Goal: Task Accomplishment & Management: Use online tool/utility

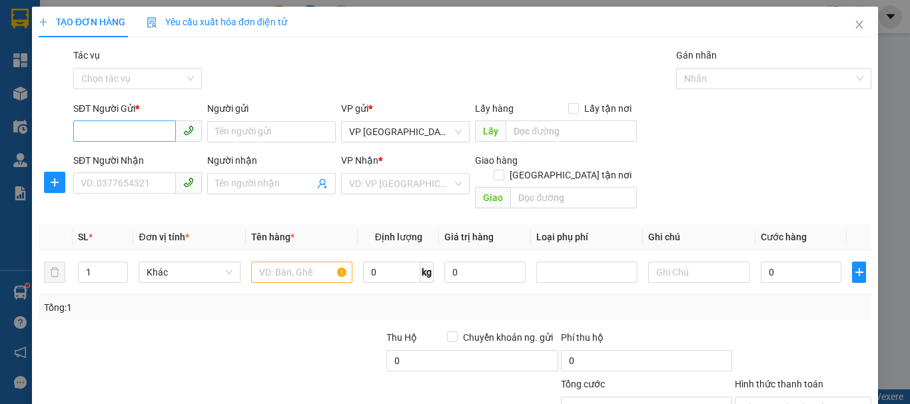
click at [143, 133] on input "SĐT Người Gửi *" at bounding box center [124, 131] width 103 height 21
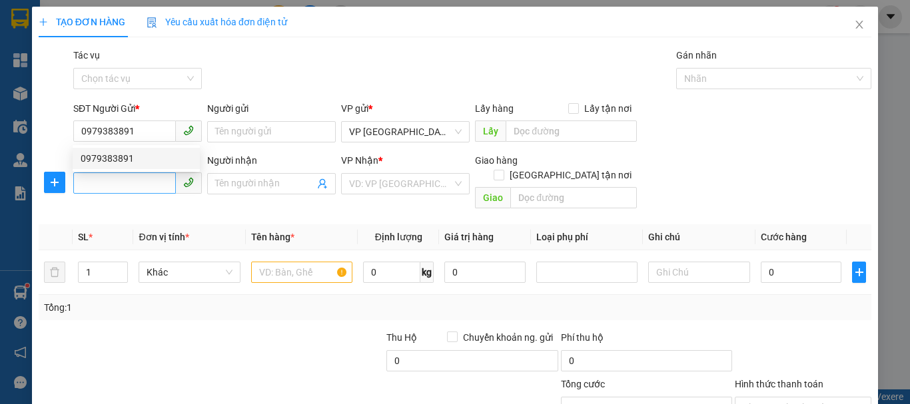
type input "0979383891"
click at [143, 189] on input "SĐT Người Nhận" at bounding box center [124, 183] width 103 height 21
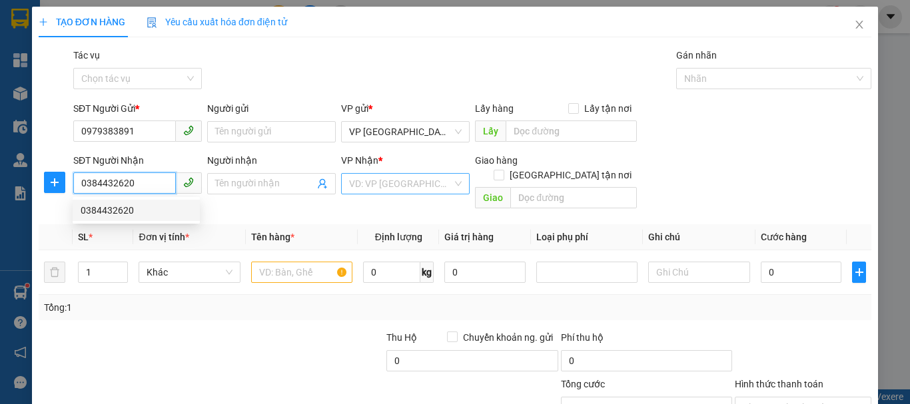
type input "0384432620"
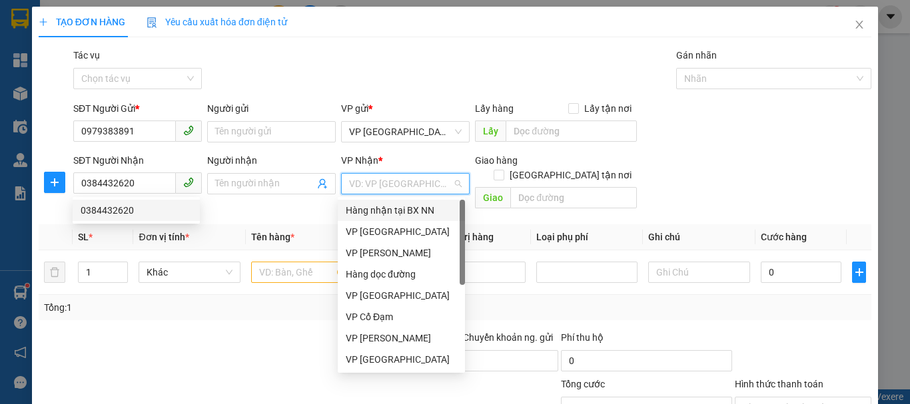
click at [365, 181] on input "search" at bounding box center [400, 184] width 103 height 20
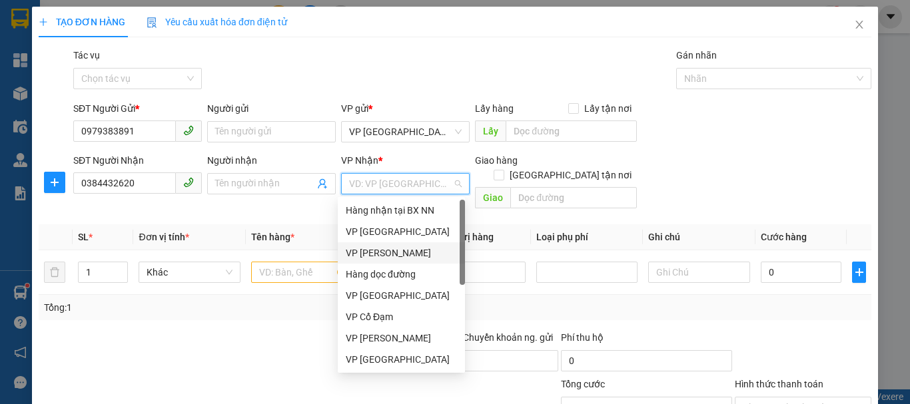
click at [396, 249] on div "VP [PERSON_NAME]" at bounding box center [401, 253] width 111 height 15
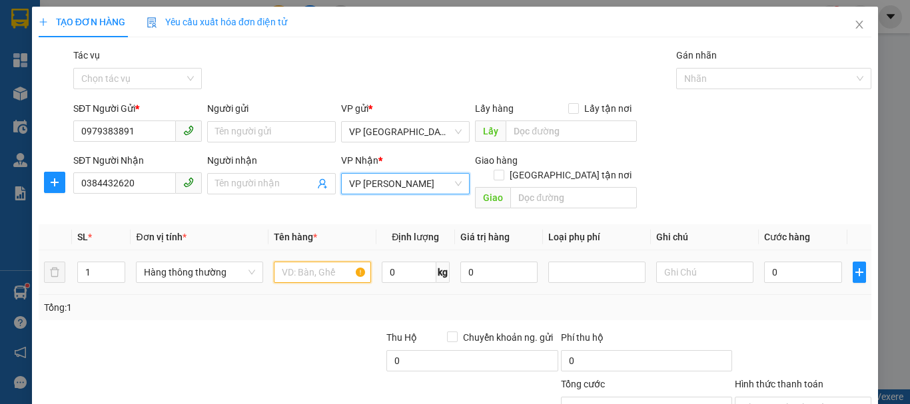
click at [295, 262] on input "text" at bounding box center [322, 272] width 97 height 21
click at [86, 265] on input "1" at bounding box center [101, 273] width 47 height 20
click at [95, 267] on input "1" at bounding box center [101, 273] width 47 height 20
type input "3"
click at [287, 265] on input "text" at bounding box center [322, 272] width 97 height 21
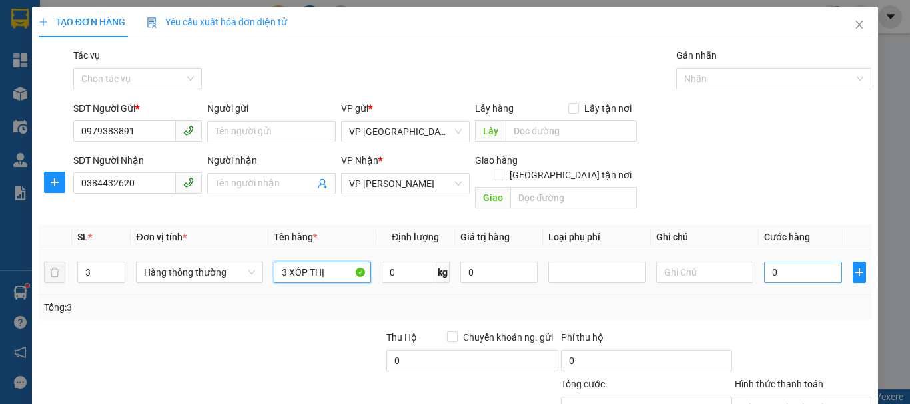
type input "3 XỐP THỊ"
click at [782, 262] on input "0" at bounding box center [803, 272] width 78 height 21
type input "3"
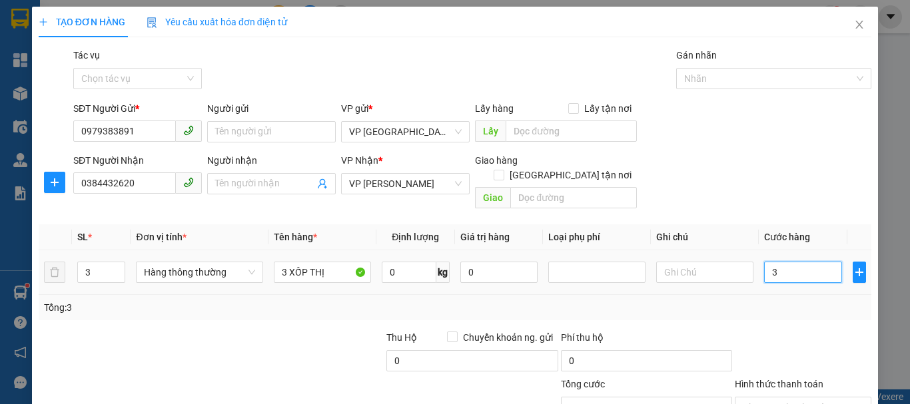
type input "30"
type input "300"
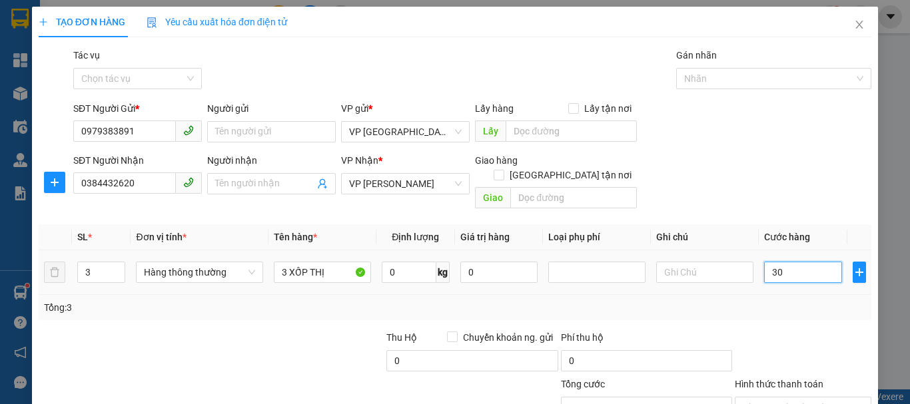
type input "300"
type input "3.000"
type input "30.000"
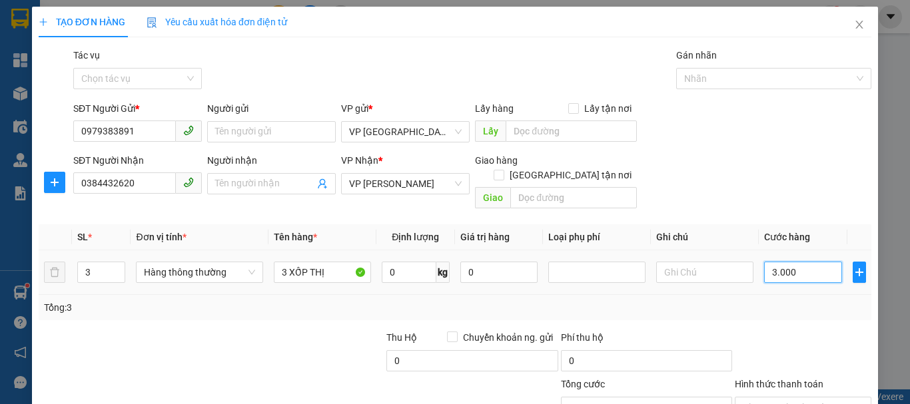
type input "30.000"
type input "300.000"
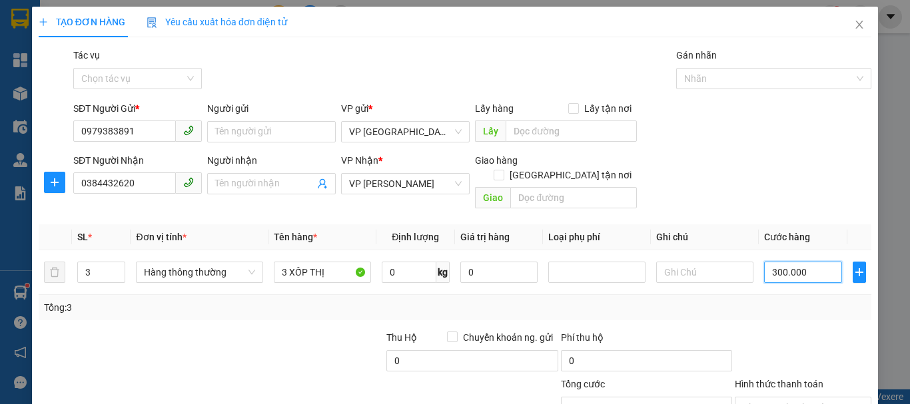
scroll to position [89, 0]
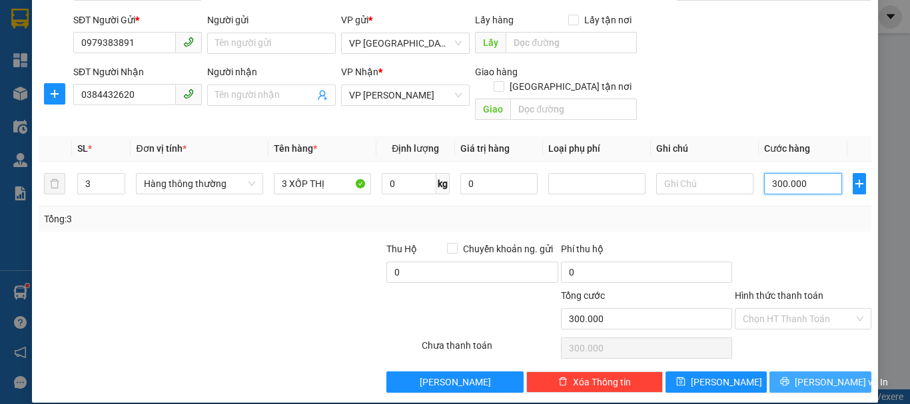
type input "300.000"
click at [804, 375] on span "[PERSON_NAME] và In" at bounding box center [841, 382] width 93 height 15
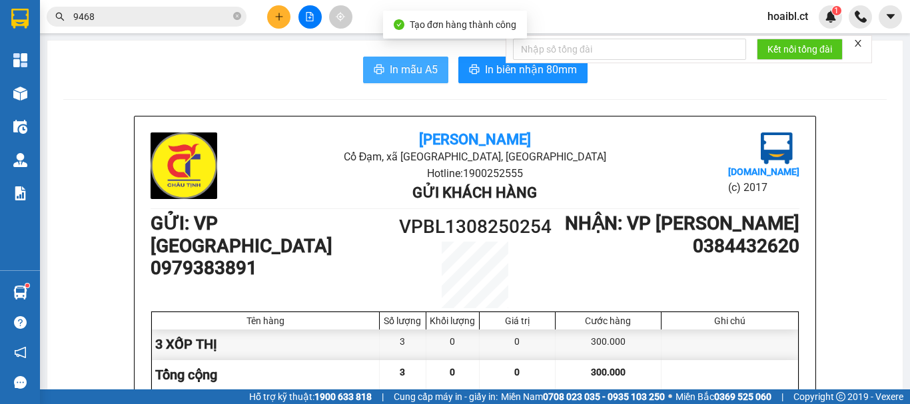
click at [381, 61] on button "In mẫu A5" at bounding box center [405, 70] width 85 height 27
click at [392, 71] on span "In mẫu A5" at bounding box center [414, 69] width 48 height 17
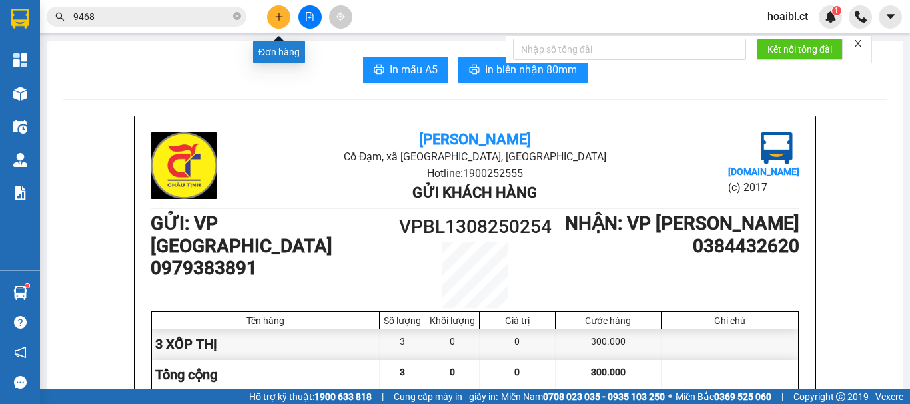
click at [281, 15] on icon "plus" at bounding box center [279, 16] width 9 height 9
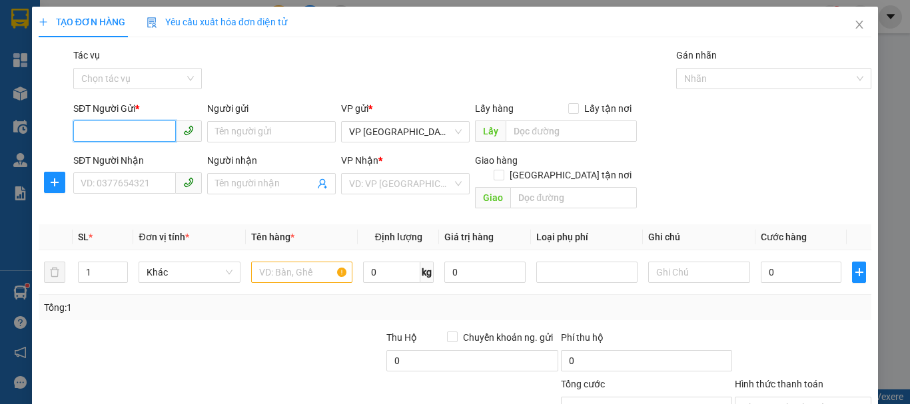
click at [125, 127] on input "SĐT Người Gửi *" at bounding box center [124, 131] width 103 height 21
type input "0979383891"
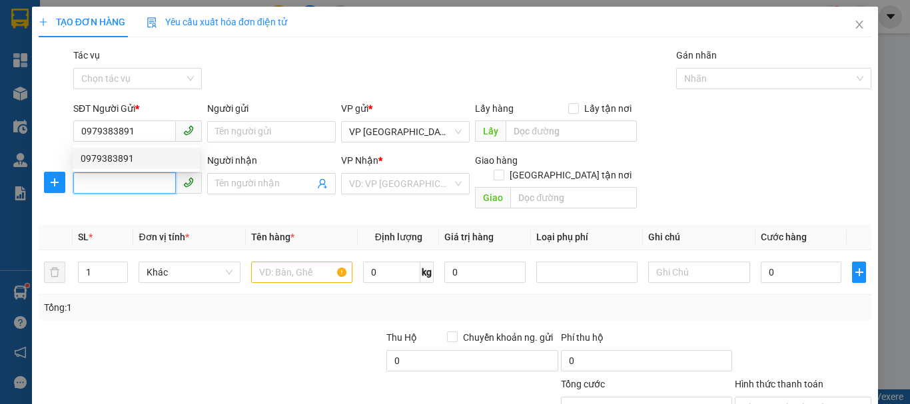
click at [146, 189] on input "SĐT Người Nhận" at bounding box center [124, 183] width 103 height 21
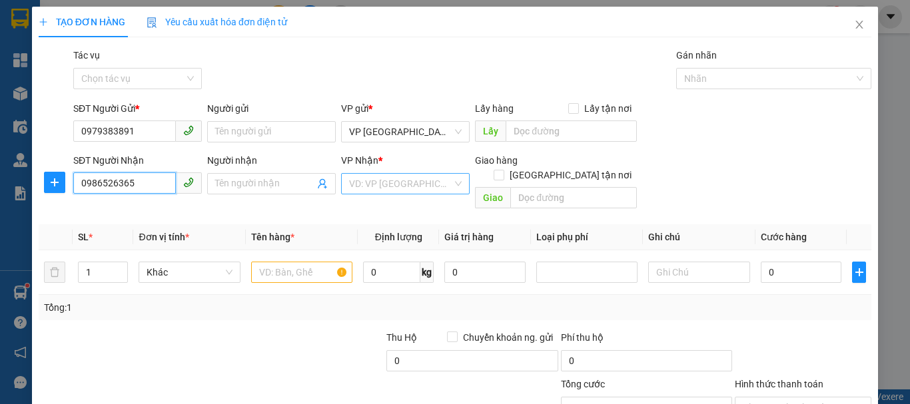
type input "0986526365"
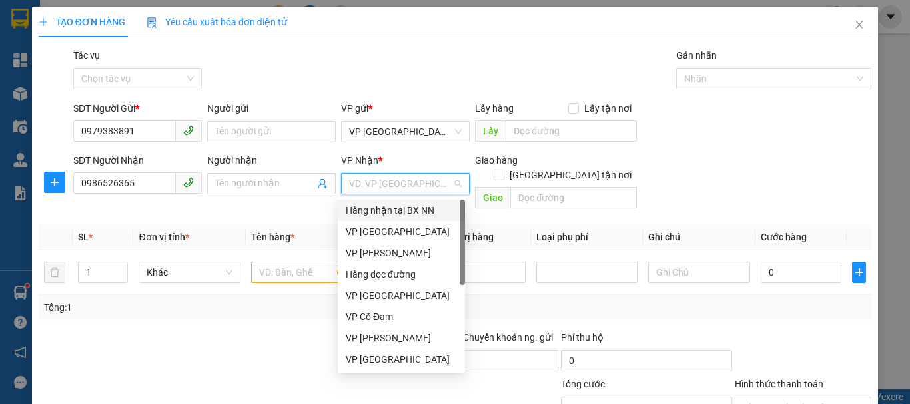
click at [385, 181] on input "search" at bounding box center [400, 184] width 103 height 20
click at [403, 251] on div "VP [PERSON_NAME]" at bounding box center [401, 253] width 111 height 15
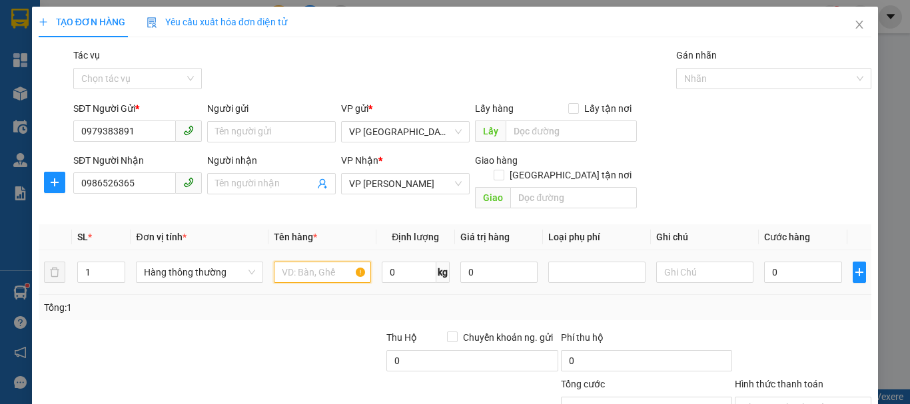
click at [301, 262] on input "text" at bounding box center [322, 272] width 97 height 21
click at [312, 262] on input "1 XỐP T HỊ" at bounding box center [322, 272] width 97 height 21
click at [317, 262] on input "1 XỐP T HỊ" at bounding box center [322, 272] width 97 height 21
type input "1 XỐP THỊ"
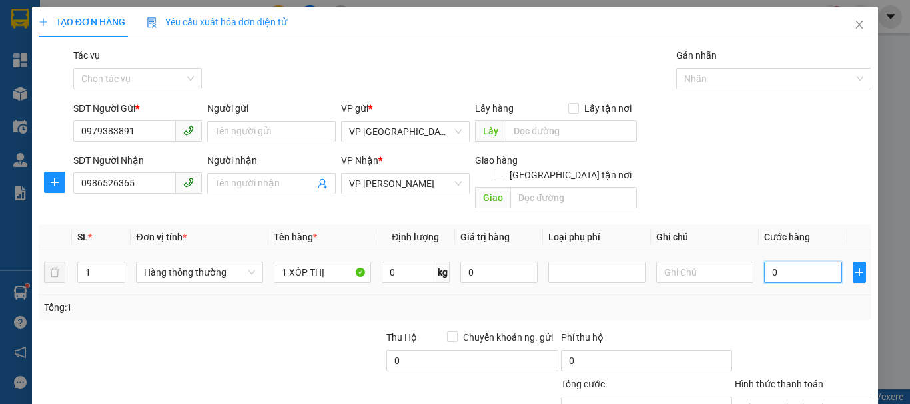
click at [778, 263] on input "0" at bounding box center [803, 272] width 78 height 21
type input "1"
type input "10"
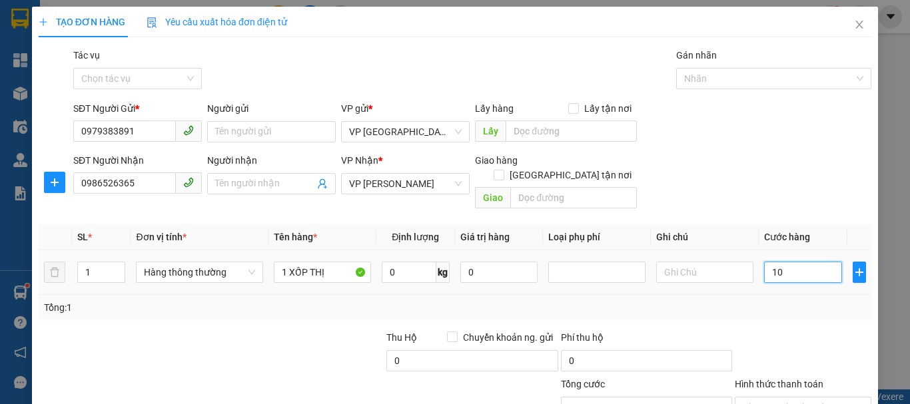
type input "10"
type input "100"
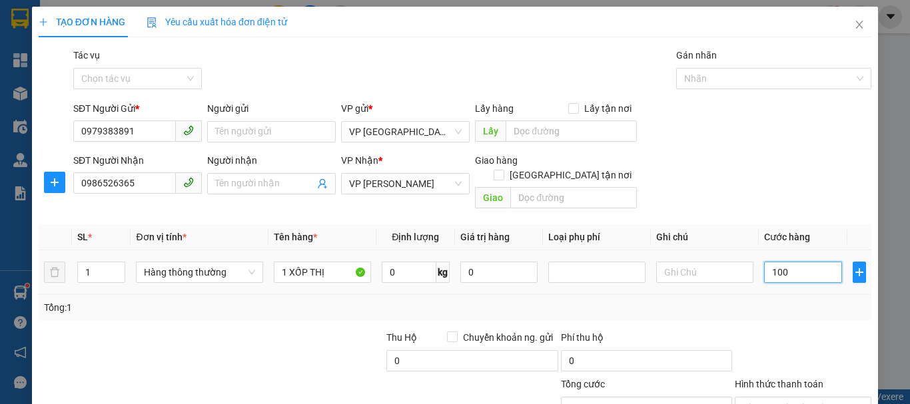
type input "1.000"
type input "10.000"
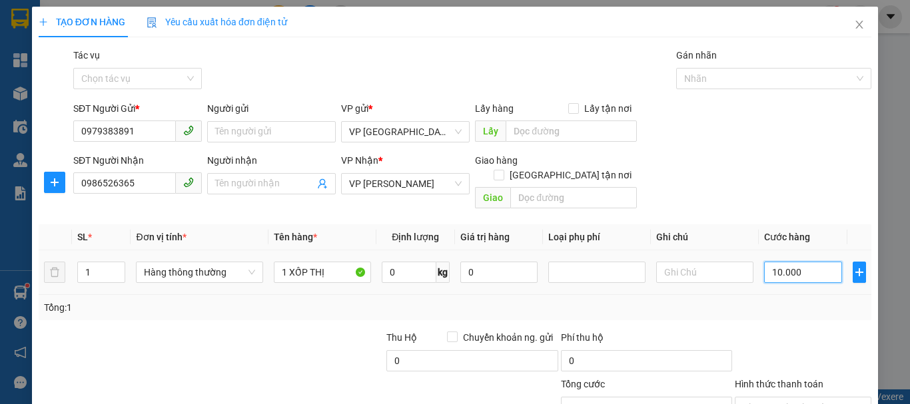
type input "10.000"
type input "100.000"
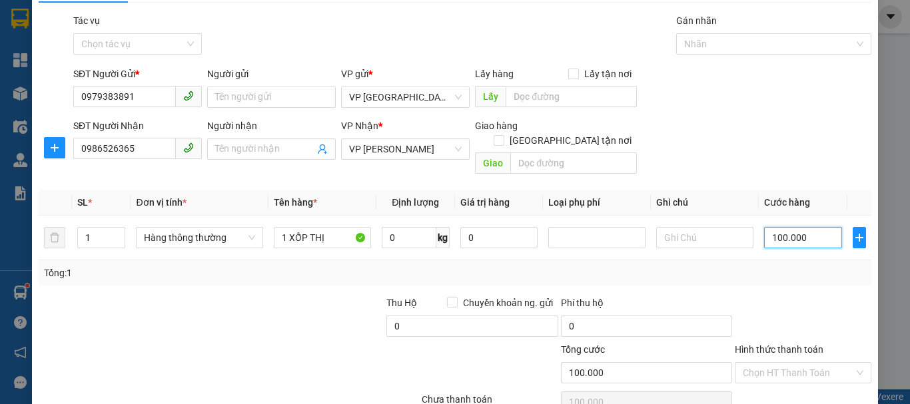
scroll to position [89, 0]
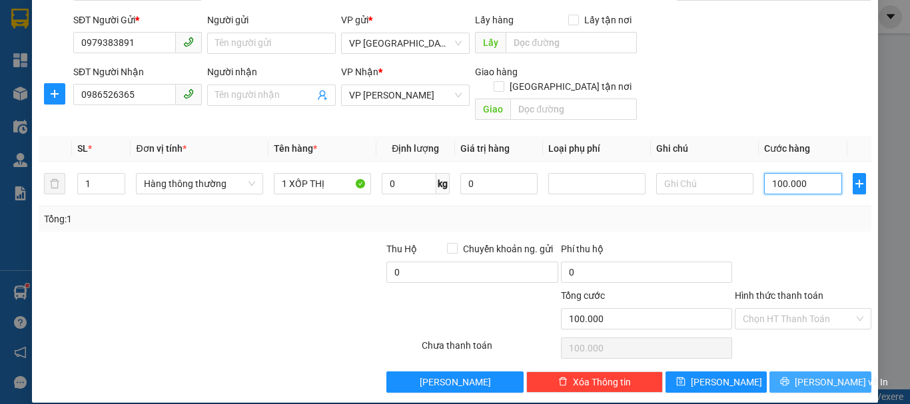
type input "100.000"
click at [800, 372] on button "[PERSON_NAME] và In" at bounding box center [821, 382] width 102 height 21
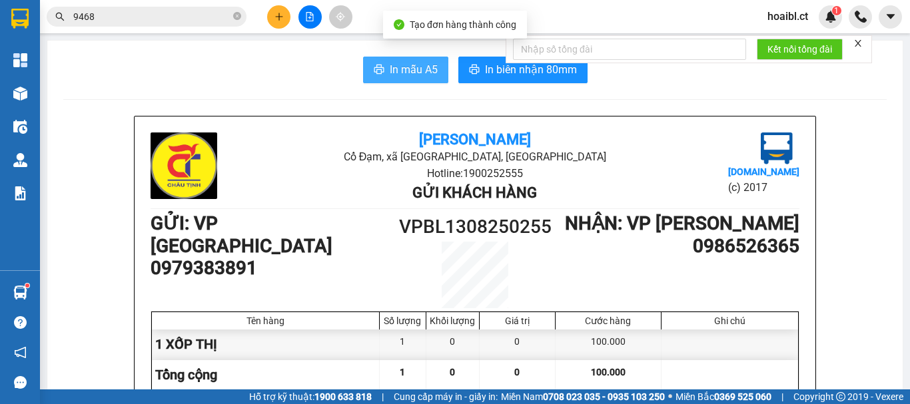
click at [411, 83] on button "In mẫu A5" at bounding box center [405, 70] width 85 height 27
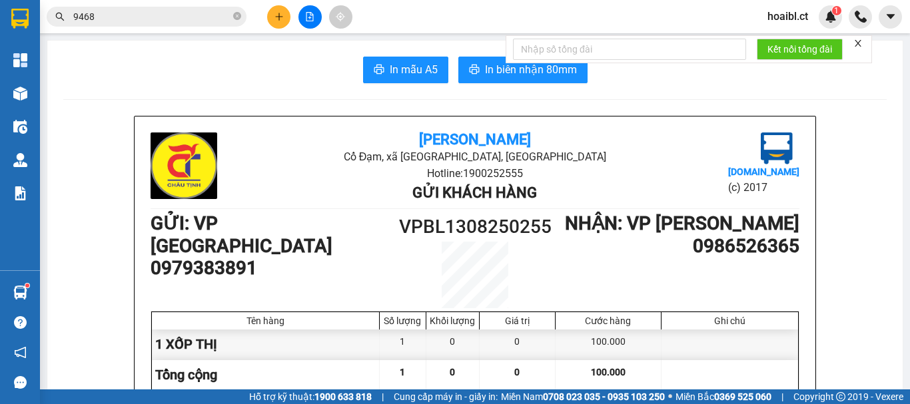
click at [277, 11] on button at bounding box center [278, 16] width 23 height 23
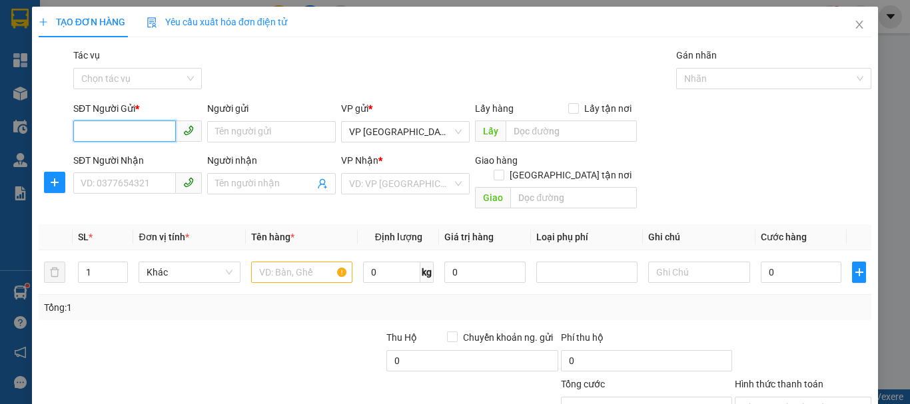
click at [151, 133] on input "SĐT Người Gửi *" at bounding box center [124, 131] width 103 height 21
click at [147, 136] on input "SĐT Người Gửi *" at bounding box center [124, 131] width 103 height 21
click at [137, 123] on input "SĐT Người Gửi *" at bounding box center [124, 131] width 103 height 21
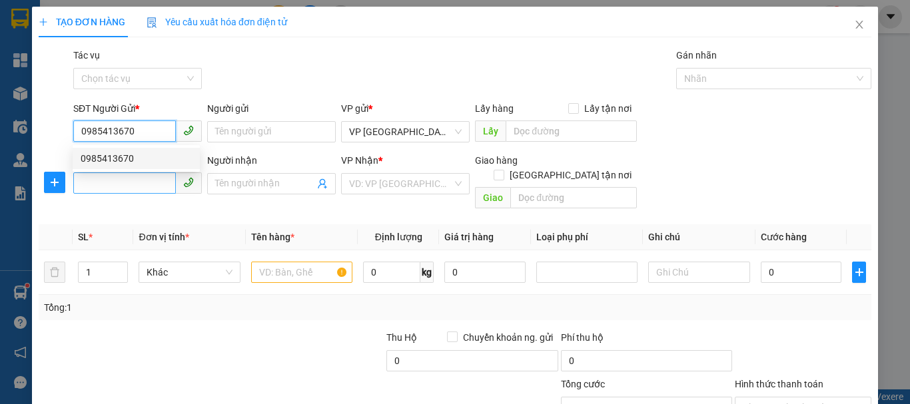
type input "0985413670"
click at [105, 181] on input "SĐT Người Nhận" at bounding box center [124, 183] width 103 height 21
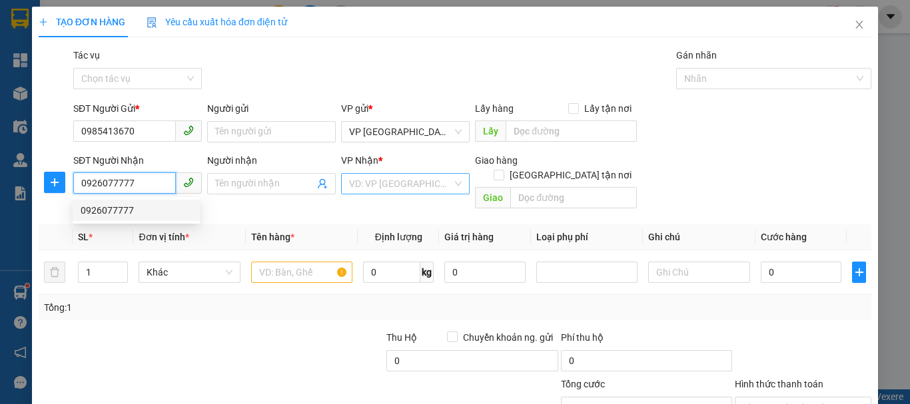
type input "0926077777"
click at [428, 179] on input "search" at bounding box center [400, 184] width 103 height 20
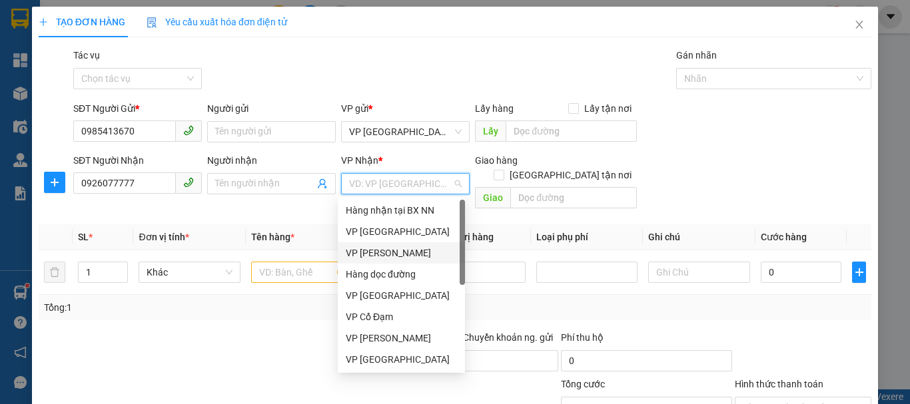
click at [386, 253] on div "VP [PERSON_NAME]" at bounding box center [401, 253] width 111 height 15
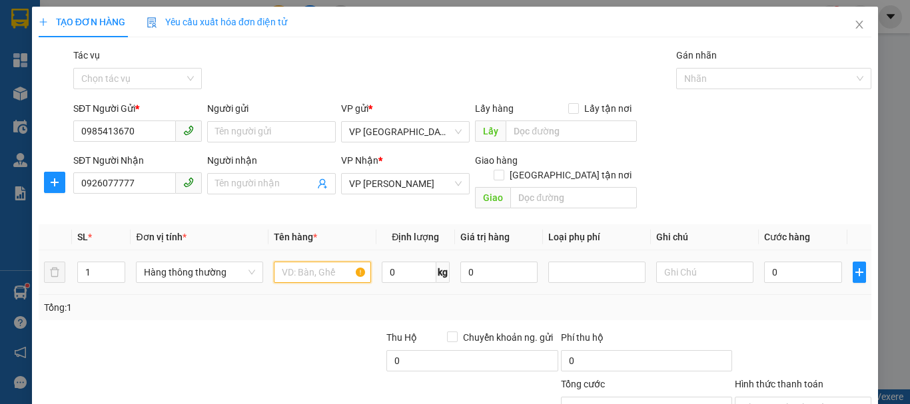
click at [286, 262] on input "text" at bounding box center [322, 272] width 97 height 21
type input "1 XỐP TA"
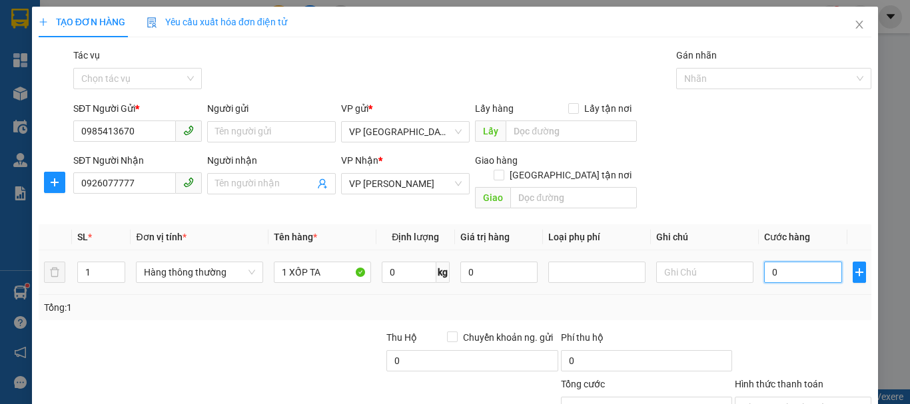
click at [772, 262] on input "0" at bounding box center [803, 272] width 78 height 21
type input "5"
type input "50"
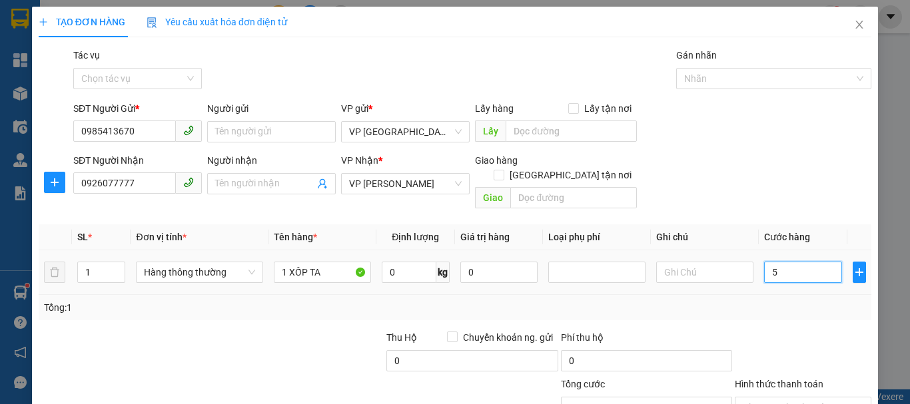
type input "50"
type input "500"
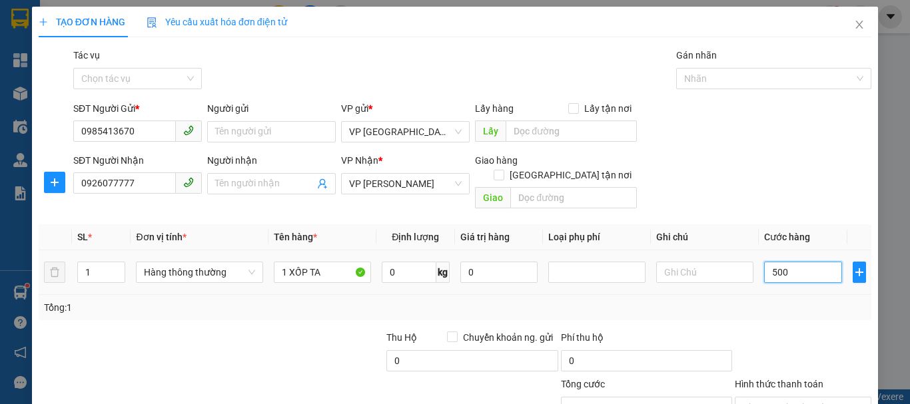
type input "5.000"
type input "50.000"
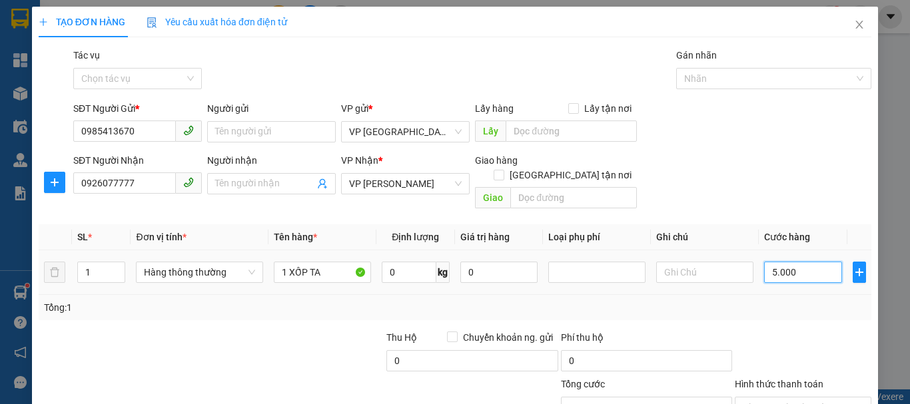
type input "50.000"
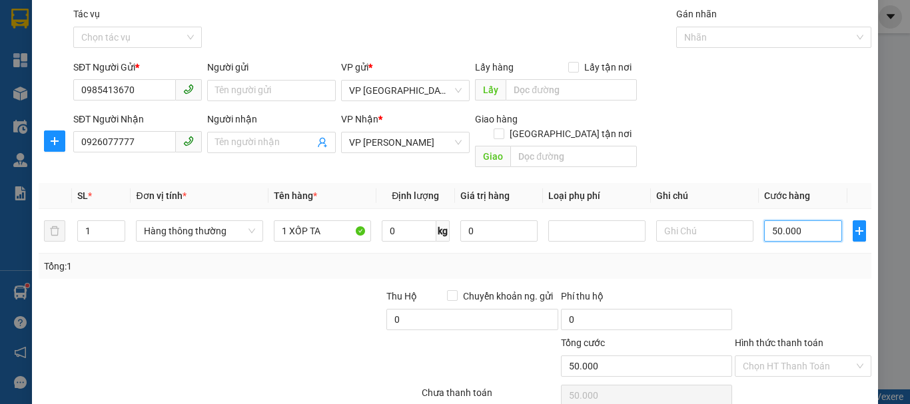
scroll to position [89, 0]
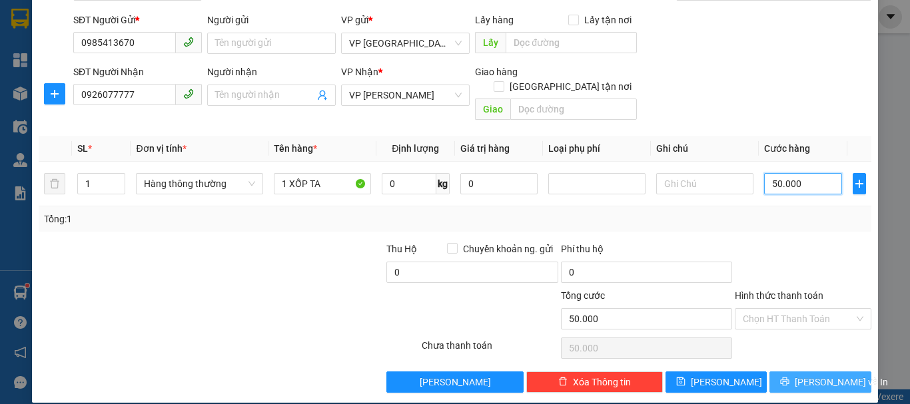
type input "50.000"
click at [810, 375] on span "[PERSON_NAME] và In" at bounding box center [841, 382] width 93 height 15
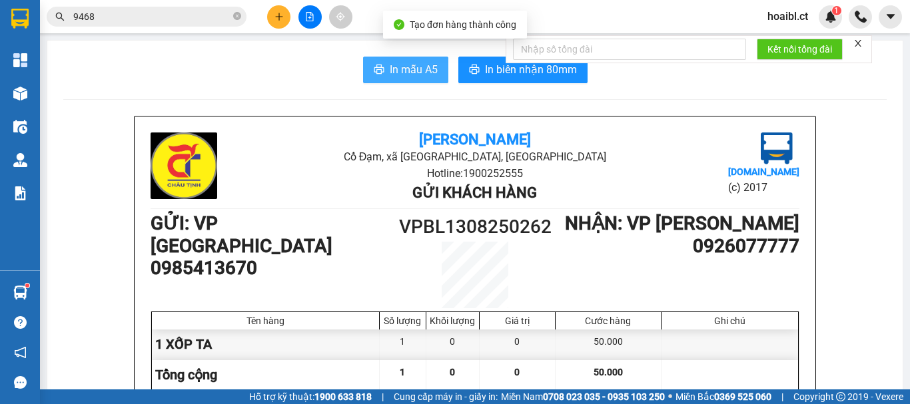
click at [374, 69] on icon "printer" at bounding box center [379, 69] width 10 height 9
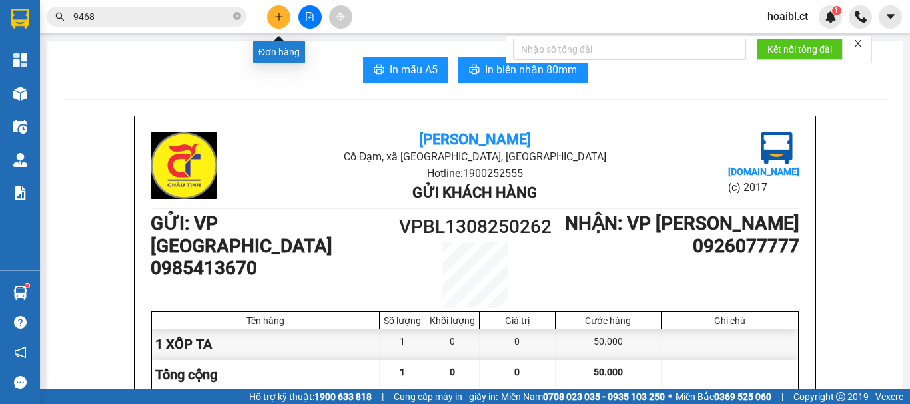
click at [281, 23] on button at bounding box center [278, 16] width 23 height 23
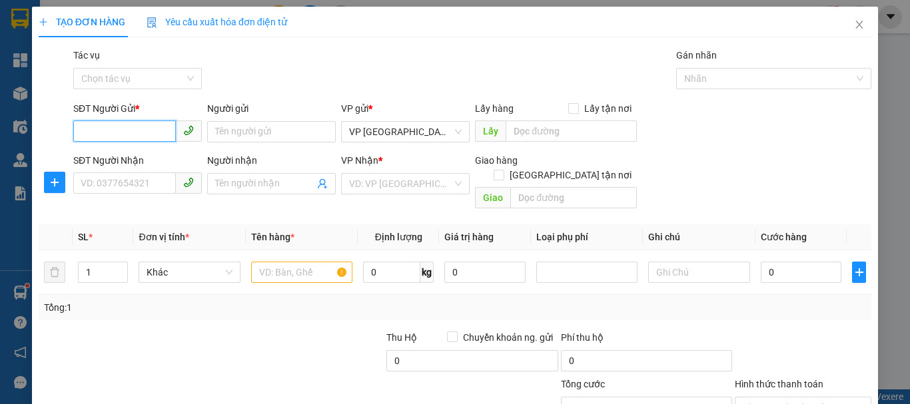
click at [135, 134] on input "SĐT Người Gửi *" at bounding box center [124, 131] width 103 height 21
type input "0365696858"
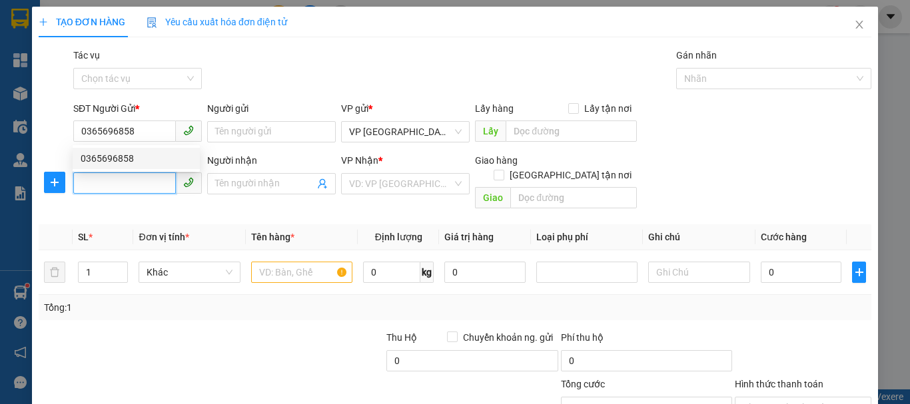
click at [147, 189] on input "SĐT Người Nhận" at bounding box center [124, 183] width 103 height 21
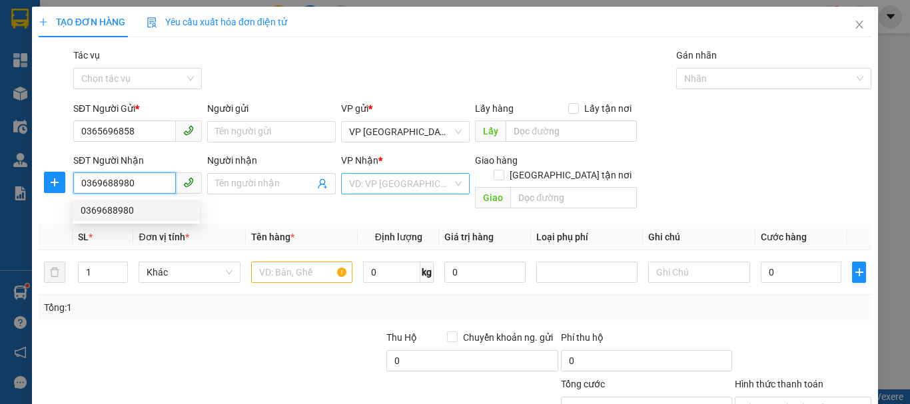
type input "0369688980"
click at [364, 180] on input "search" at bounding box center [400, 184] width 103 height 20
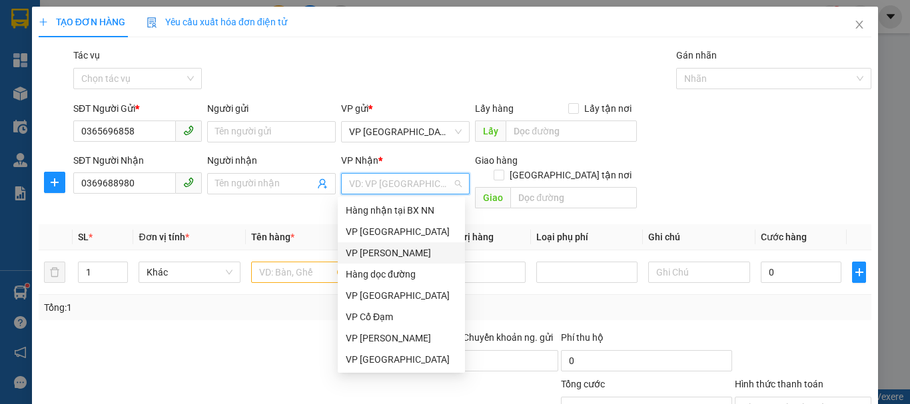
click at [389, 252] on div "VP [PERSON_NAME]" at bounding box center [401, 253] width 111 height 15
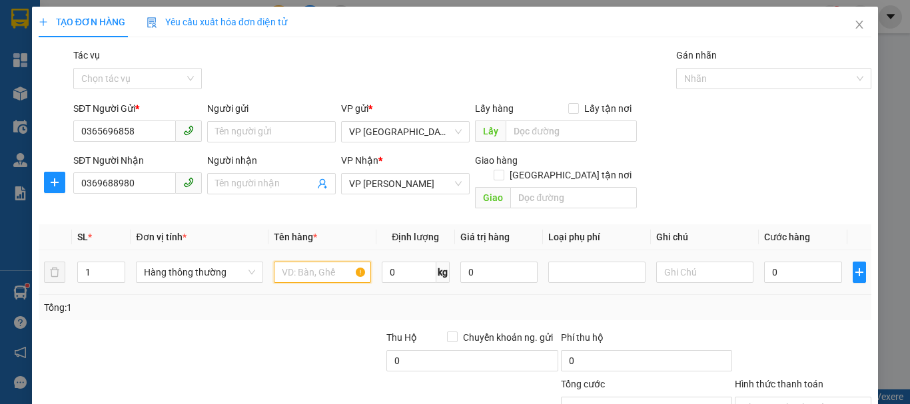
click at [291, 262] on input "text" at bounding box center [322, 272] width 97 height 21
type input "1 XỐP TA"
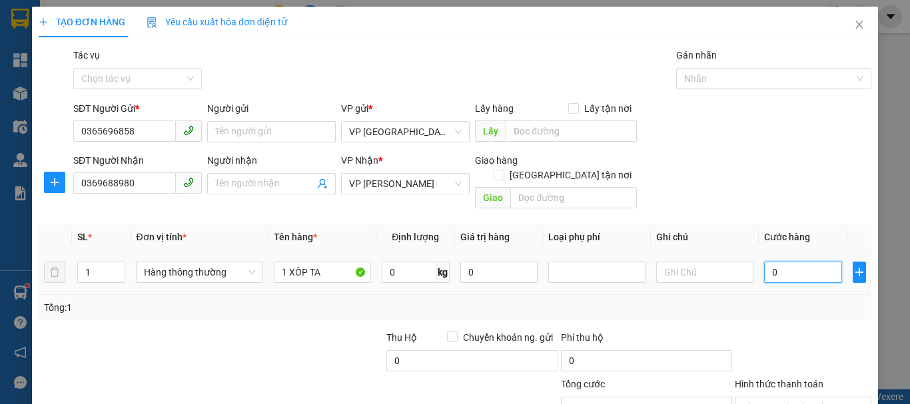
click at [764, 262] on input "0" at bounding box center [803, 272] width 78 height 21
drag, startPoint x: 780, startPoint y: 259, endPoint x: 760, endPoint y: 255, distance: 20.3
click at [764, 262] on input "0" at bounding box center [803, 272] width 78 height 21
drag, startPoint x: 760, startPoint y: 255, endPoint x: 772, endPoint y: 256, distance: 12.0
click at [772, 262] on input "0" at bounding box center [803, 272] width 78 height 21
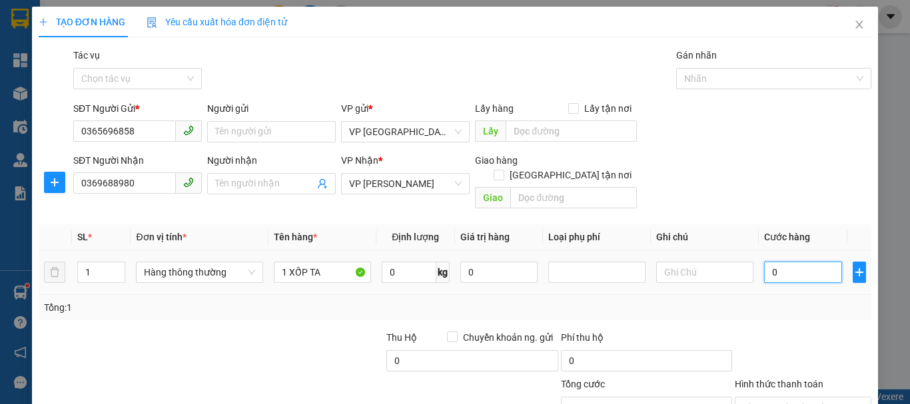
type input "3"
type input "30"
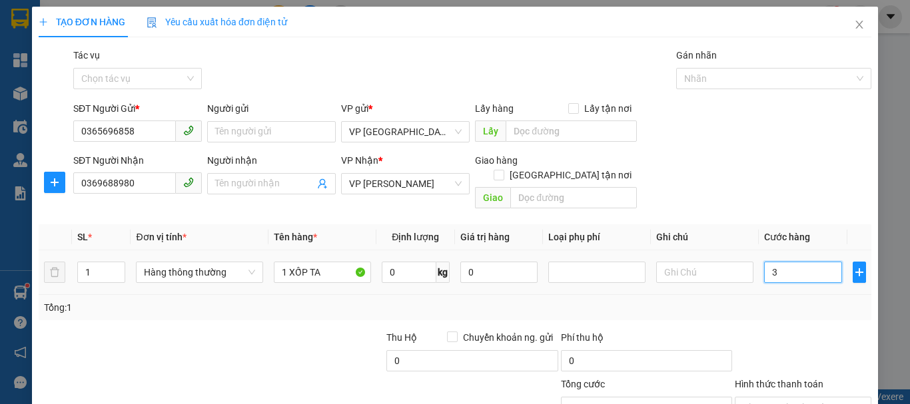
type input "30"
type input "300"
type input "3.000"
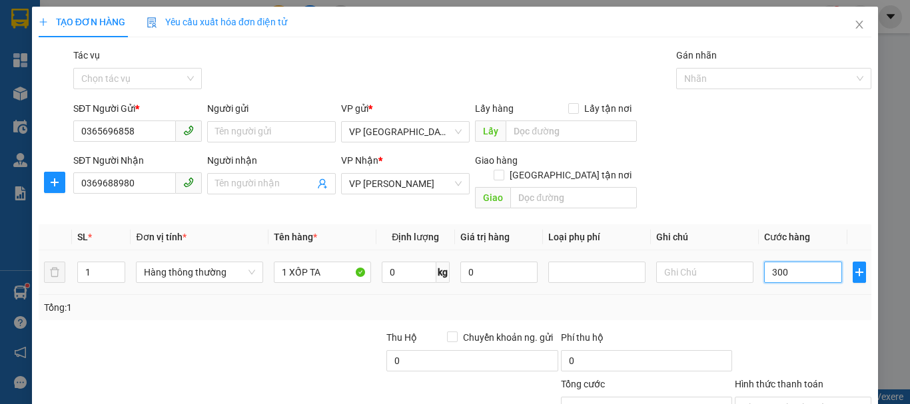
type input "3.000"
type input "30.000"
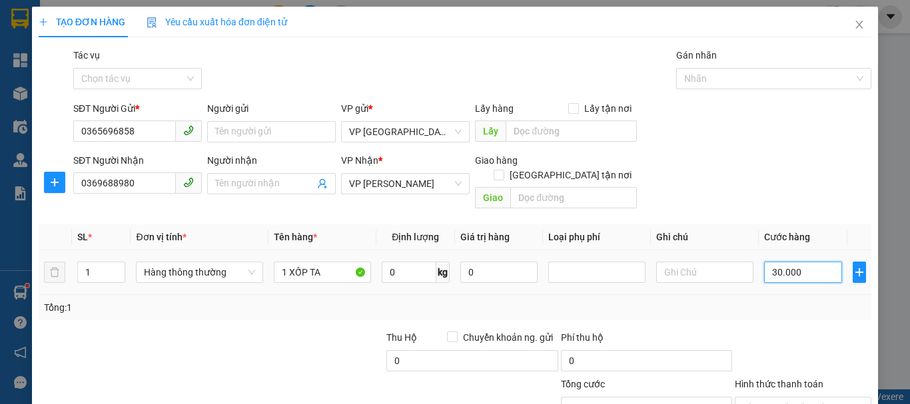
type input "30.000"
click at [766, 295] on div "Tổng: 1" at bounding box center [455, 307] width 833 height 25
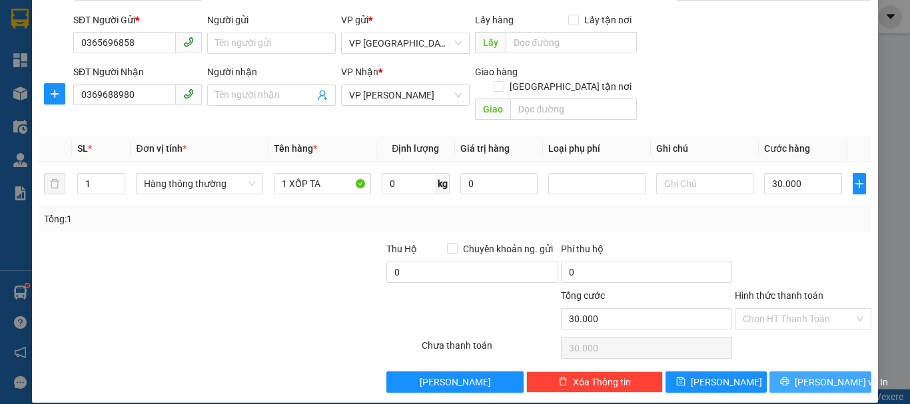
click at [790, 377] on icon "printer" at bounding box center [784, 381] width 9 height 9
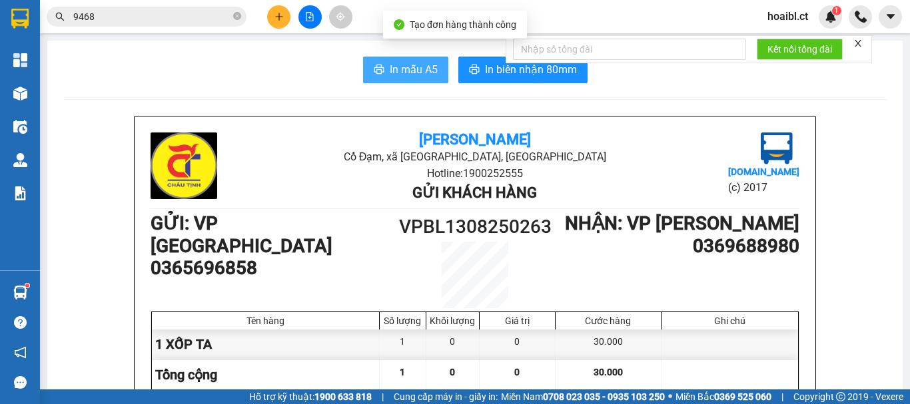
click at [391, 66] on span "In mẫu A5" at bounding box center [414, 69] width 48 height 17
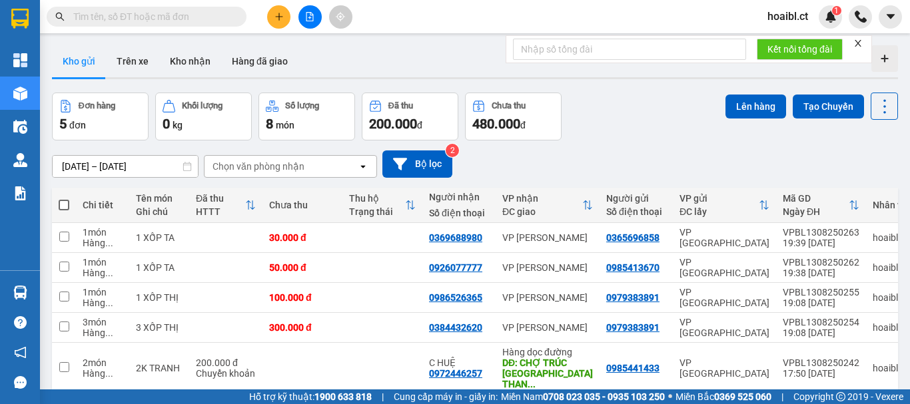
click at [273, 18] on button at bounding box center [278, 16] width 23 height 23
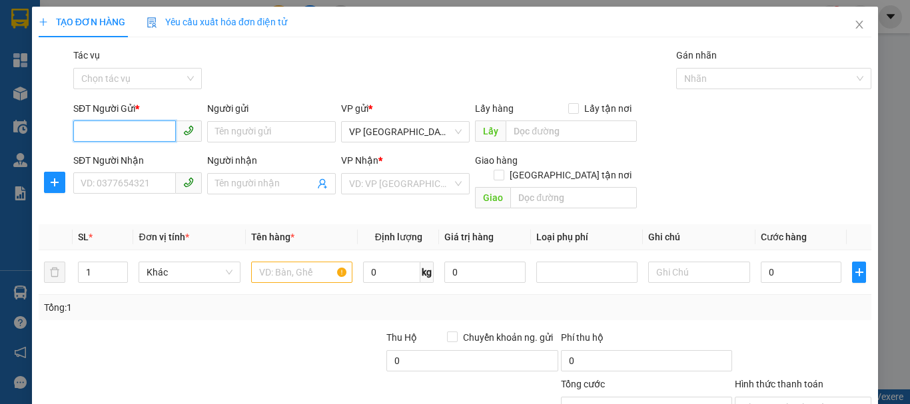
click at [137, 129] on input "SĐT Người Gửi *" at bounding box center [124, 131] width 103 height 21
type input "0985022542"
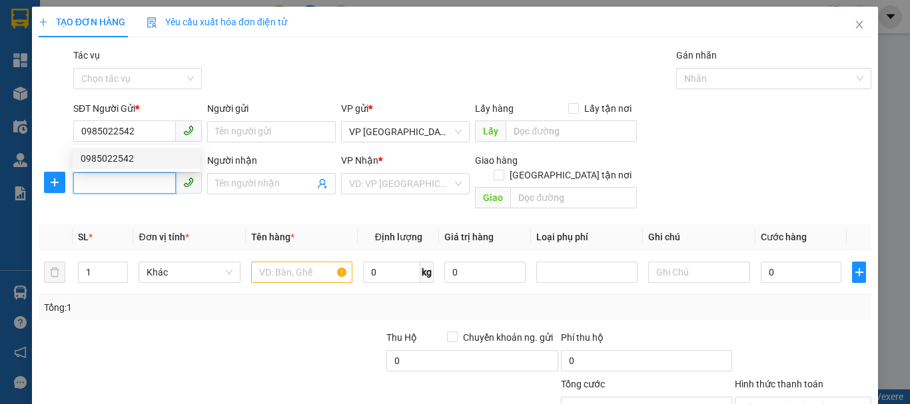
click at [122, 185] on input "SĐT Người Nhận" at bounding box center [124, 183] width 103 height 21
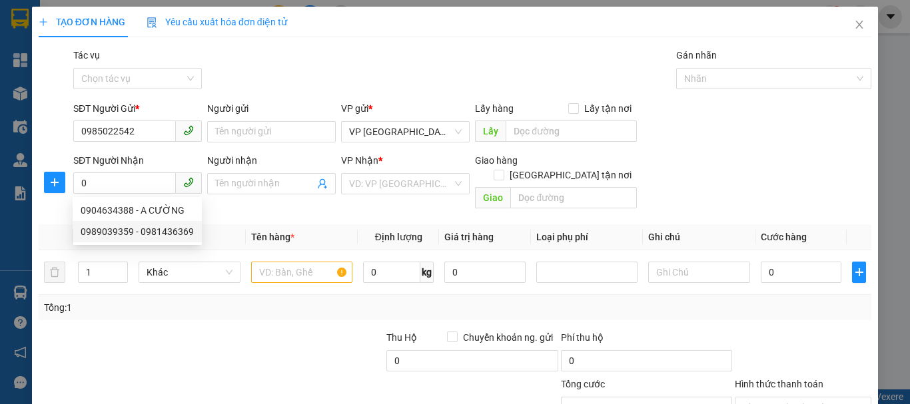
click at [101, 301] on div "Tổng: 1" at bounding box center [198, 308] width 309 height 15
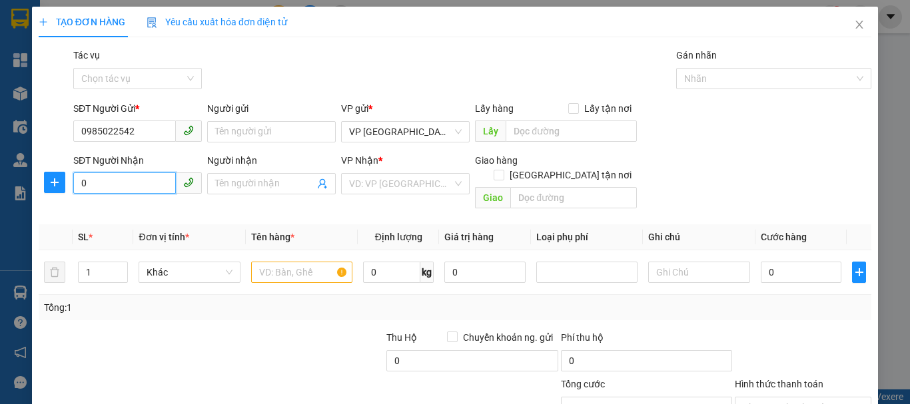
click at [156, 191] on input "0" at bounding box center [124, 183] width 103 height 21
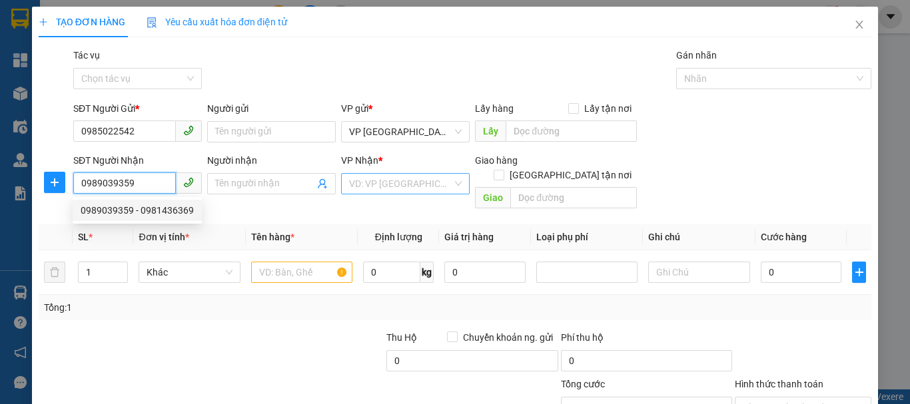
type input "0989039359"
click at [429, 183] on input "search" at bounding box center [400, 184] width 103 height 20
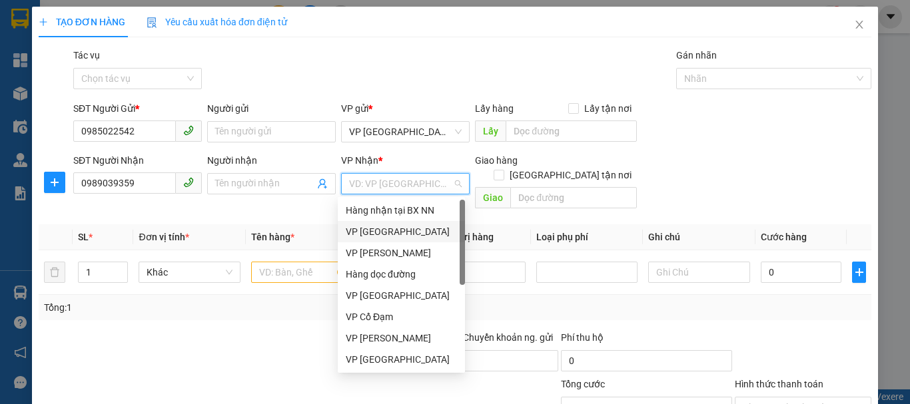
click at [378, 231] on div "VP [GEOGRAPHIC_DATA]" at bounding box center [401, 232] width 111 height 15
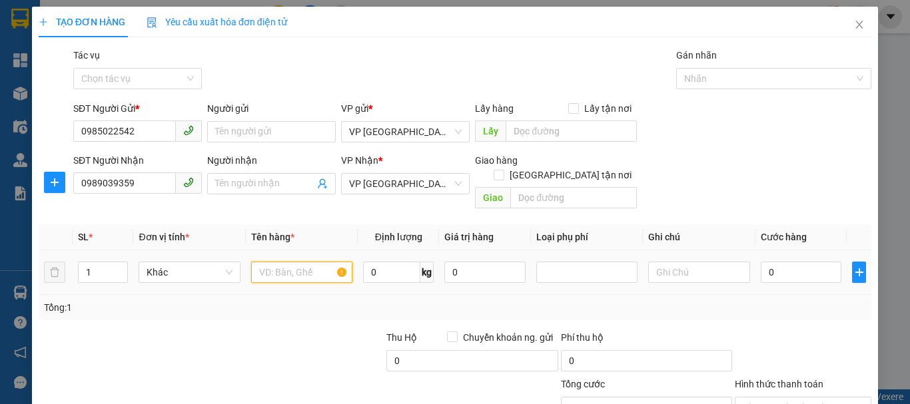
click at [291, 262] on input "text" at bounding box center [301, 272] width 101 height 21
type input "1 XỐP TA + 1 BÌ"
click at [99, 263] on input "1" at bounding box center [103, 273] width 49 height 20
type input "2"
click at [149, 308] on div "Transit Pickup Surcharge Ids Transit Deliver Surcharge Ids Transit Deliver Surc…" at bounding box center [455, 265] width 833 height 434
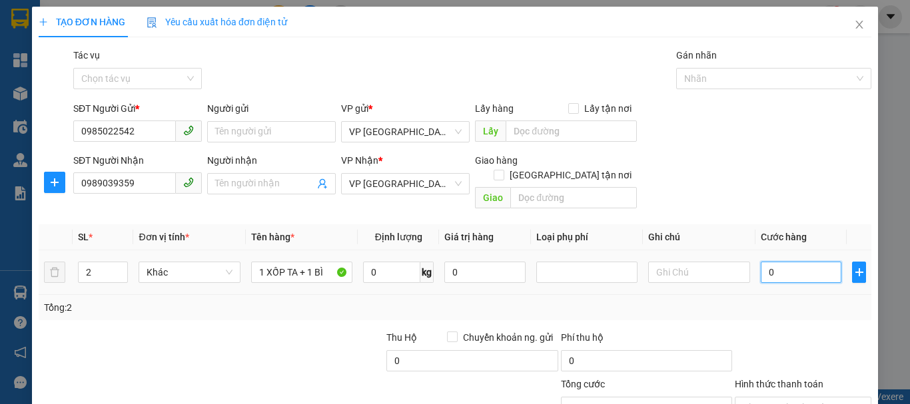
click at [796, 262] on input "0" at bounding box center [801, 272] width 81 height 21
type input "9"
type input "90"
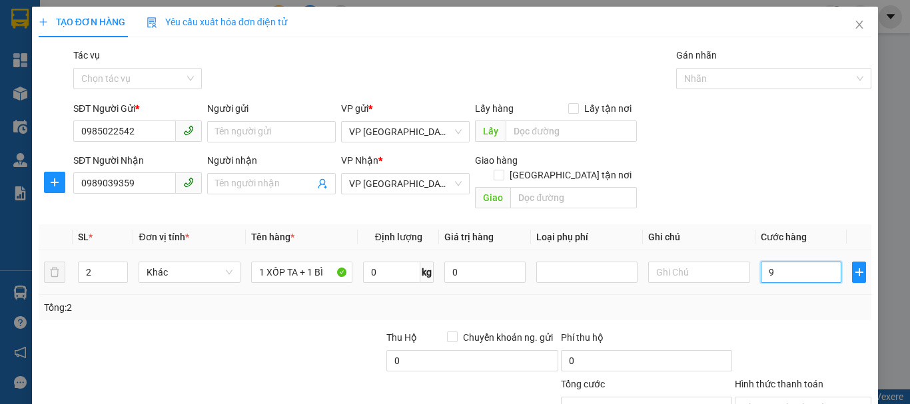
type input "90"
type input "900"
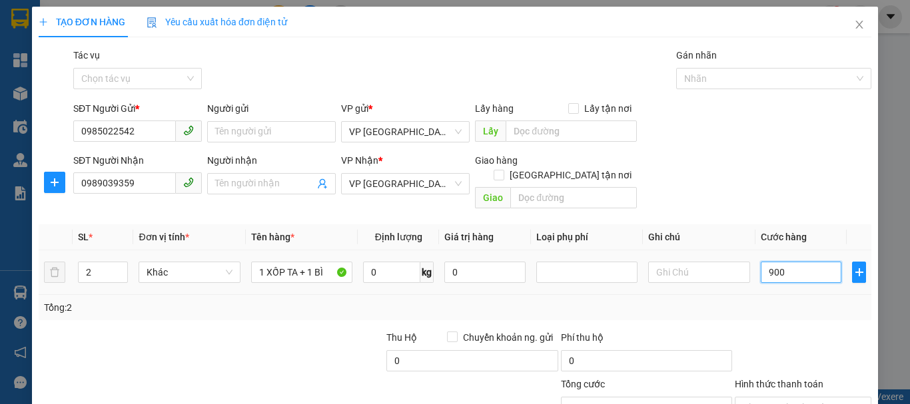
type input "9.000"
type input "90.000"
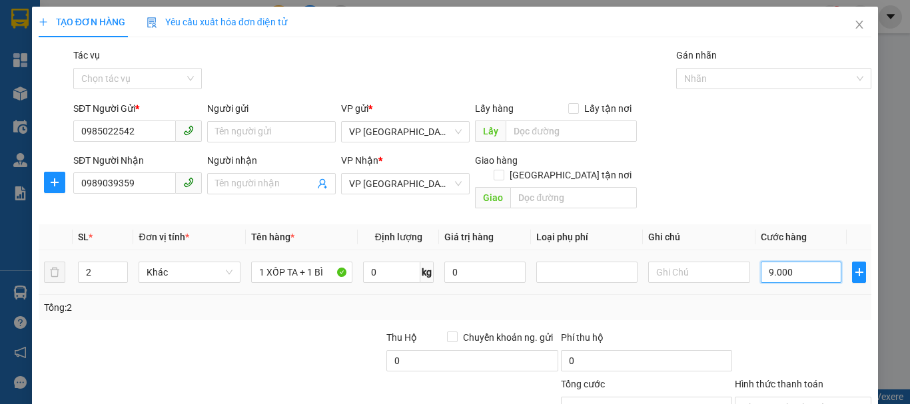
type input "90.000"
click at [299, 331] on div at bounding box center [298, 354] width 174 height 47
click at [685, 302] on div "Tổng: 2" at bounding box center [455, 307] width 833 height 25
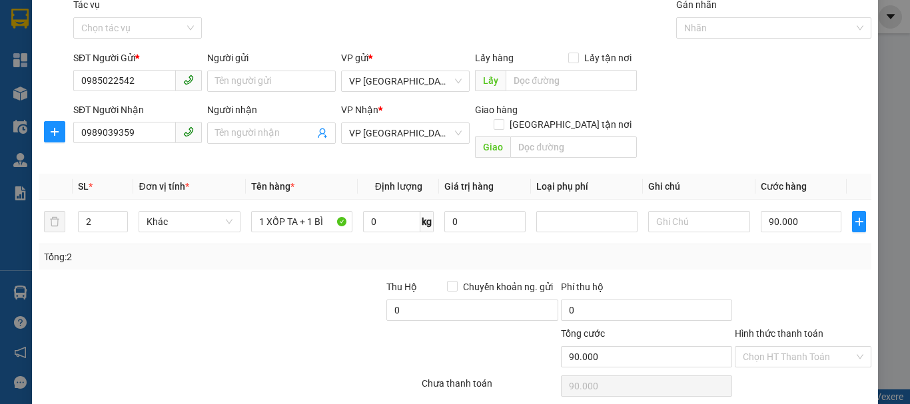
scroll to position [89, 0]
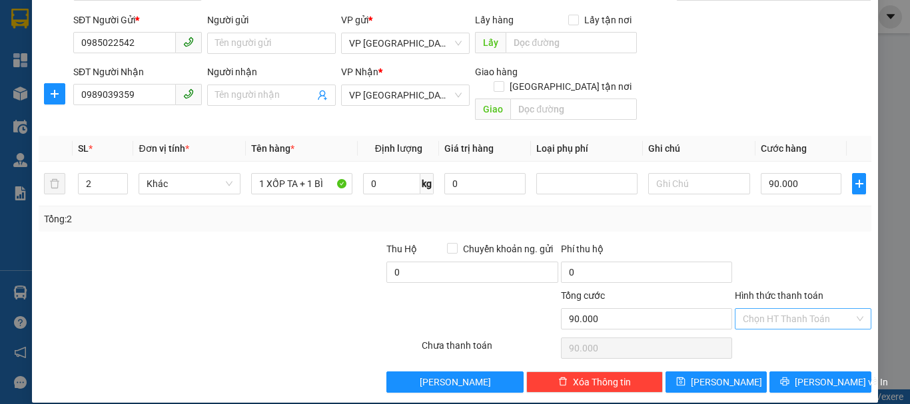
click at [766, 309] on input "Hình thức thanh toán" at bounding box center [798, 319] width 111 height 20
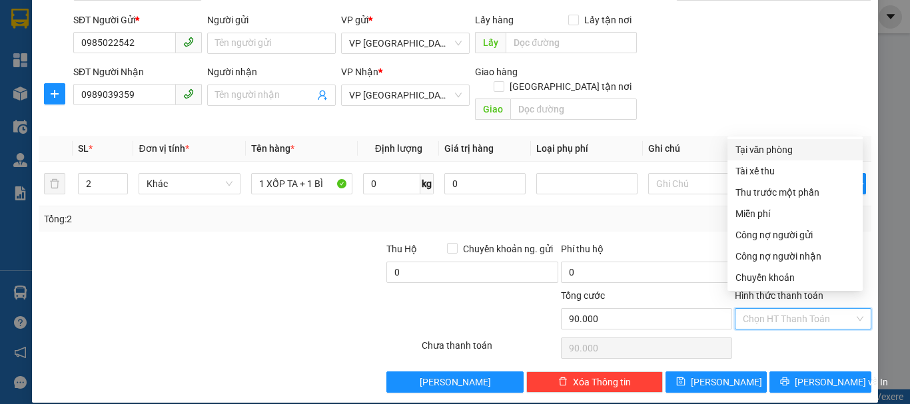
click at [760, 153] on div "Tại văn phòng" at bounding box center [795, 150] width 119 height 15
type input "0"
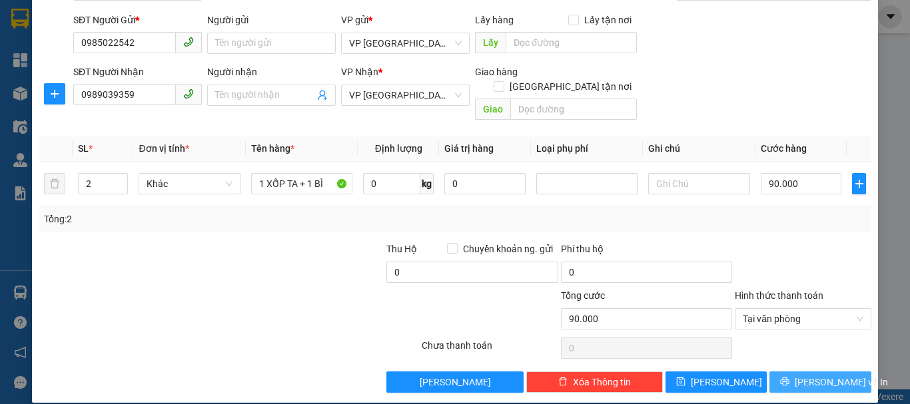
click at [822, 375] on span "[PERSON_NAME] và In" at bounding box center [841, 382] width 93 height 15
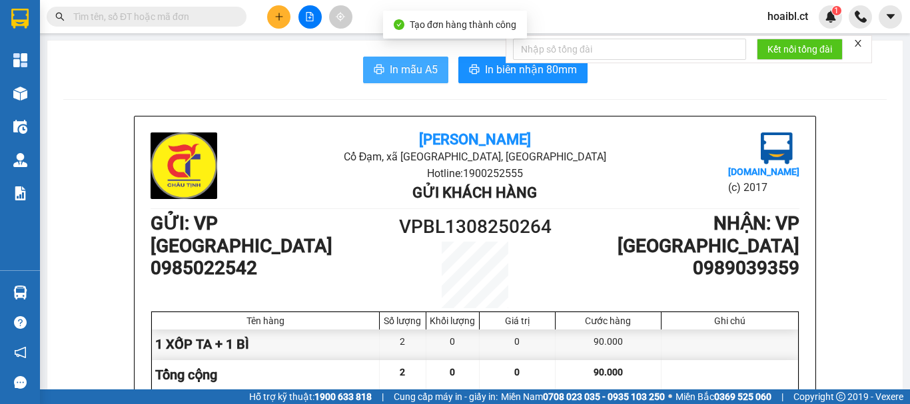
click at [395, 73] on span "In mẫu A5" at bounding box center [414, 69] width 48 height 17
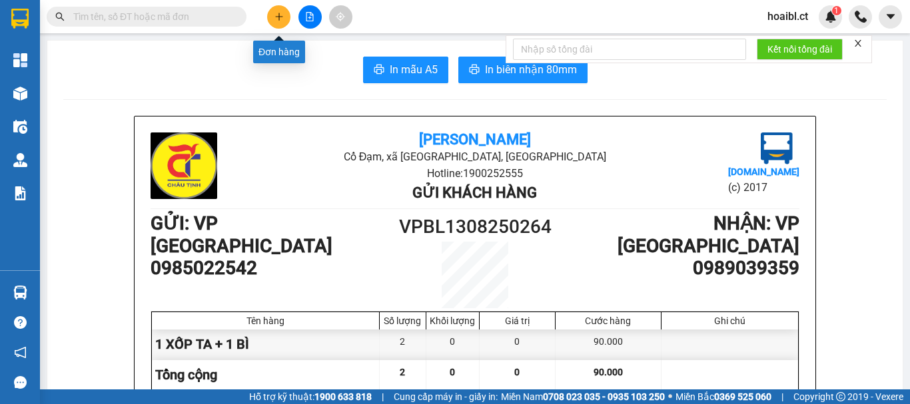
click at [273, 18] on button at bounding box center [278, 16] width 23 height 23
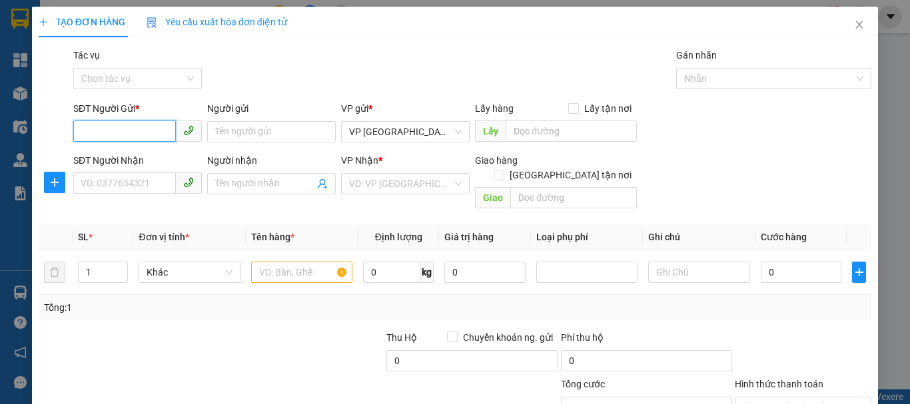
click at [143, 133] on input "SĐT Người Gửi *" at bounding box center [124, 131] width 103 height 21
type input "0"
type input "0945342972"
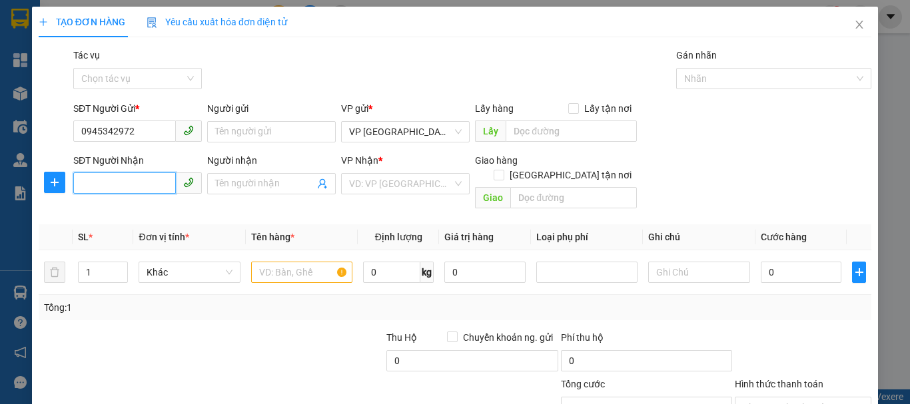
click at [143, 183] on input "SĐT Người Nhận" at bounding box center [124, 183] width 103 height 21
click at [144, 183] on input "SĐT Người Nhận" at bounding box center [124, 183] width 103 height 21
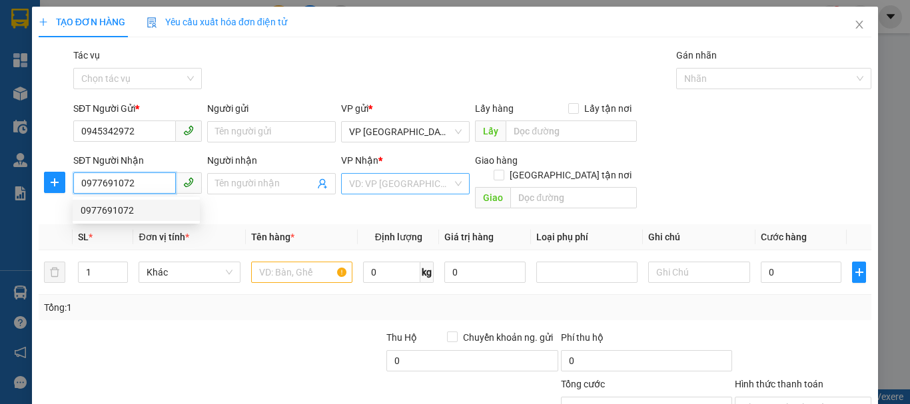
type input "0977691072"
click at [363, 183] on input "search" at bounding box center [400, 184] width 103 height 20
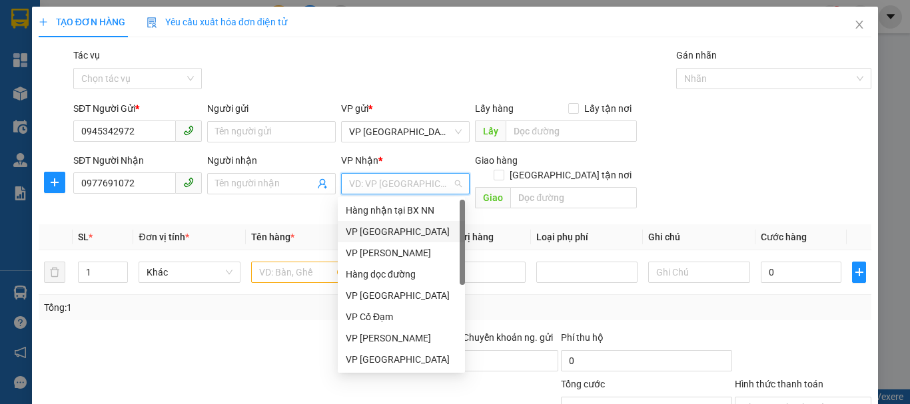
click at [394, 235] on div "VP [GEOGRAPHIC_DATA]" at bounding box center [401, 232] width 111 height 15
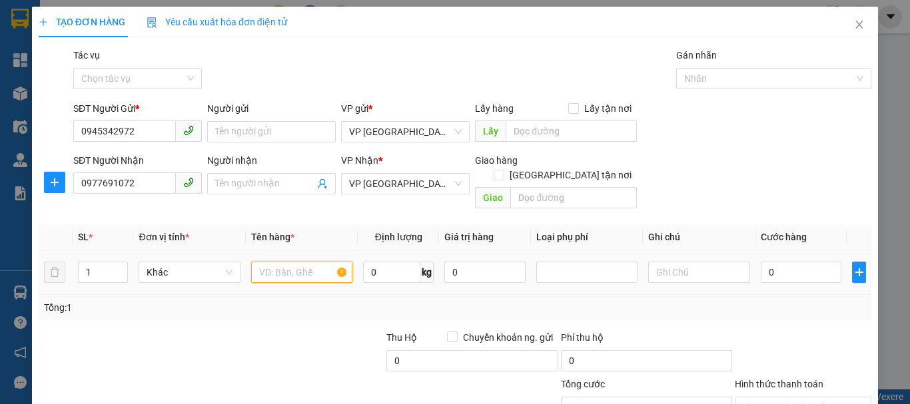
click at [309, 262] on input "text" at bounding box center [301, 272] width 101 height 21
type input "1 XỐP TA"
click at [805, 262] on input "0" at bounding box center [801, 272] width 81 height 21
type input "05"
type input "5"
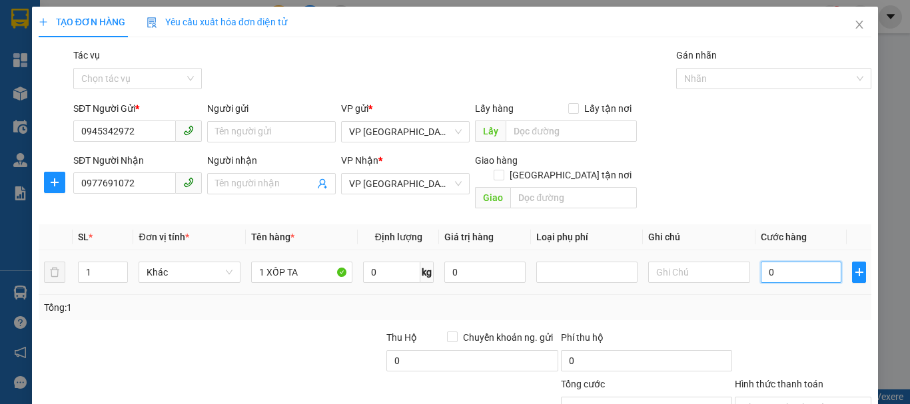
type input "5"
type input "050"
type input "50"
type input "0.500"
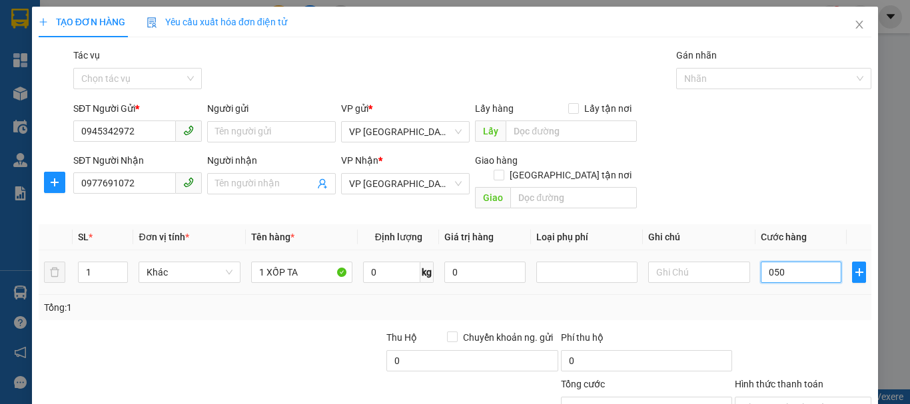
type input "500"
type input "05.000"
type input "5.000"
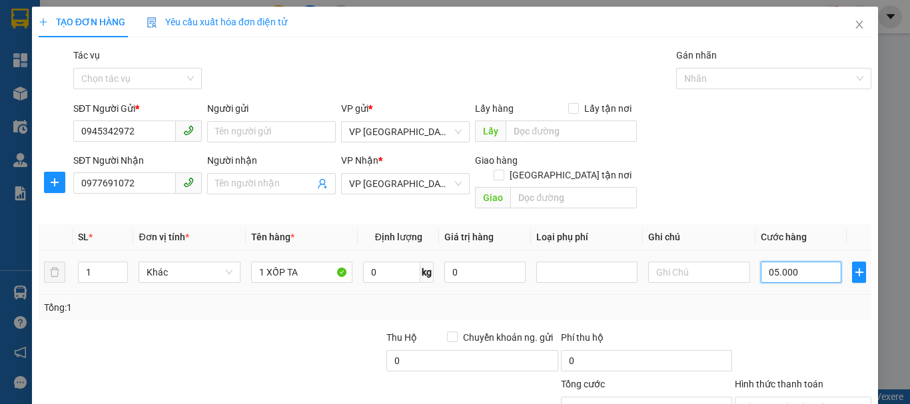
type input "050.000"
type input "50.000"
drag, startPoint x: 756, startPoint y: 258, endPoint x: 810, endPoint y: 257, distance: 54.0
click at [810, 262] on input "050.000" at bounding box center [801, 272] width 81 height 21
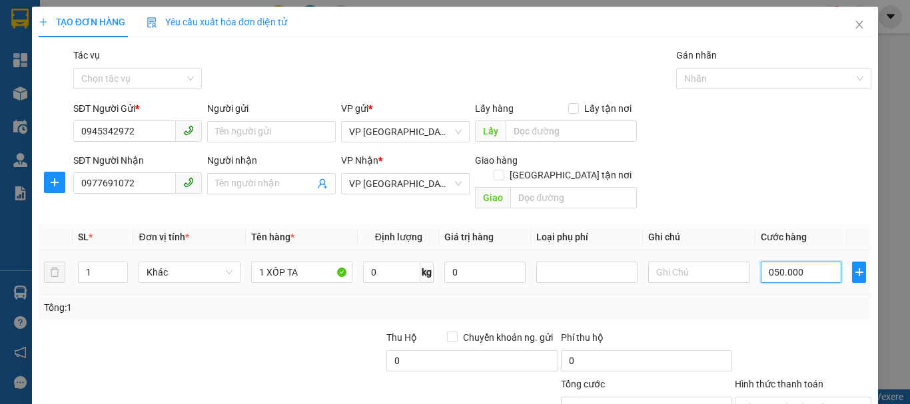
type input "5"
type input "50"
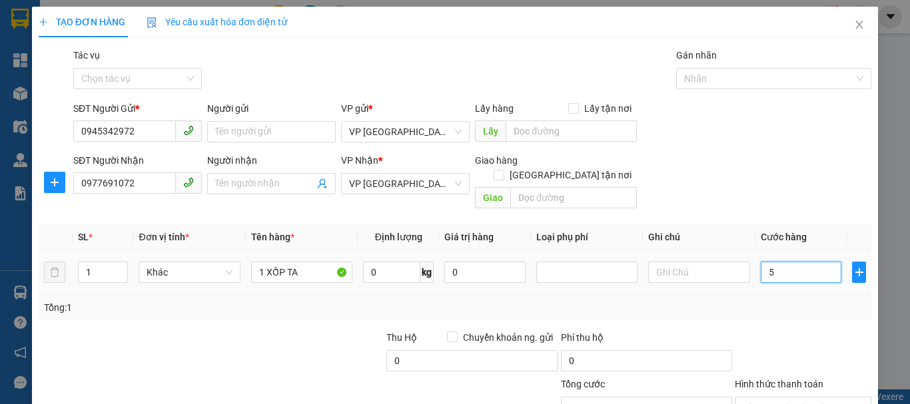
type input "50"
type input "500"
type input "5.000"
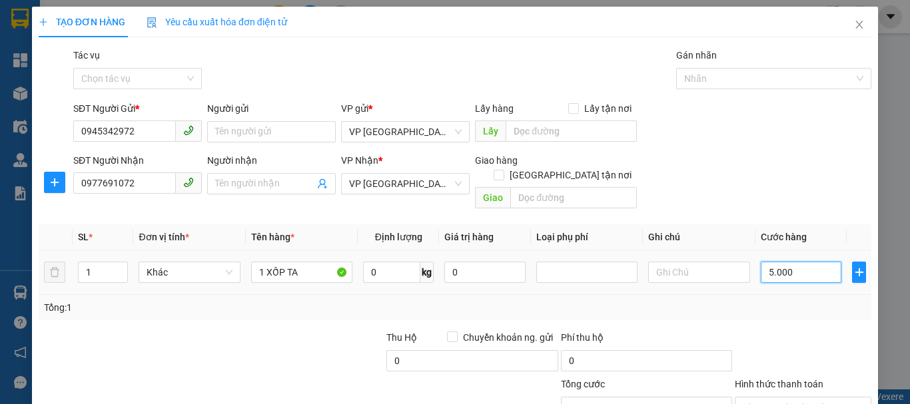
type input "5.000"
type input "50.000"
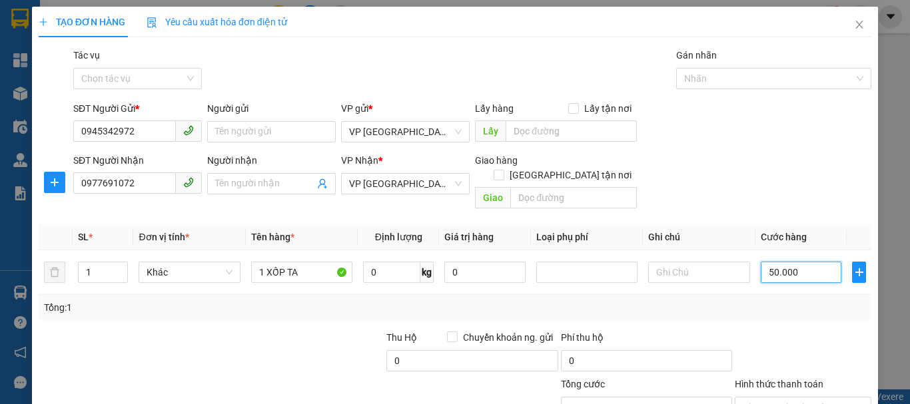
type input "50.000"
click at [762, 301] on div "Tổng: 1" at bounding box center [455, 308] width 822 height 15
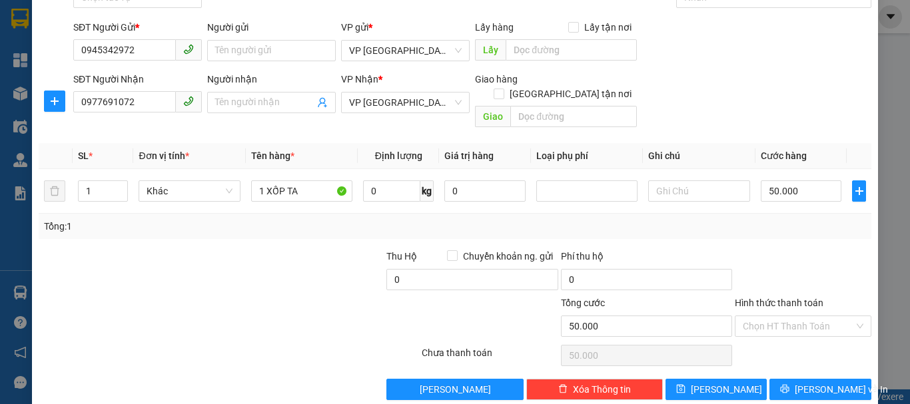
scroll to position [89, 0]
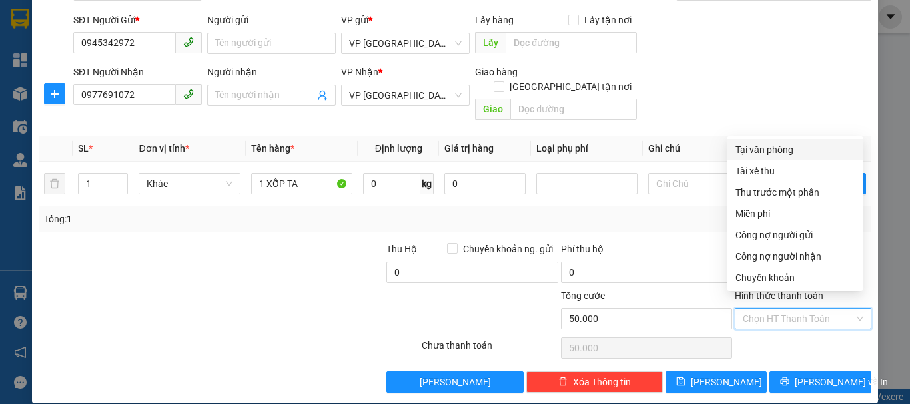
click at [770, 309] on input "Hình thức thanh toán" at bounding box center [798, 319] width 111 height 20
click at [776, 149] on div "Tại văn phòng" at bounding box center [795, 150] width 119 height 15
type input "0"
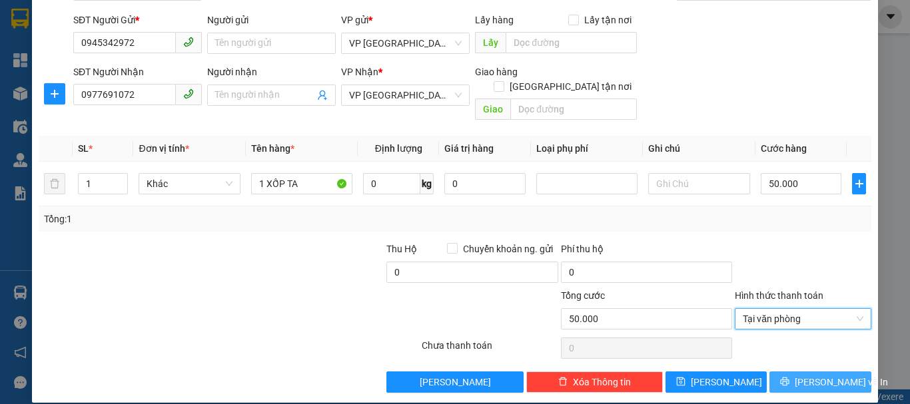
click at [808, 375] on span "[PERSON_NAME] và In" at bounding box center [841, 382] width 93 height 15
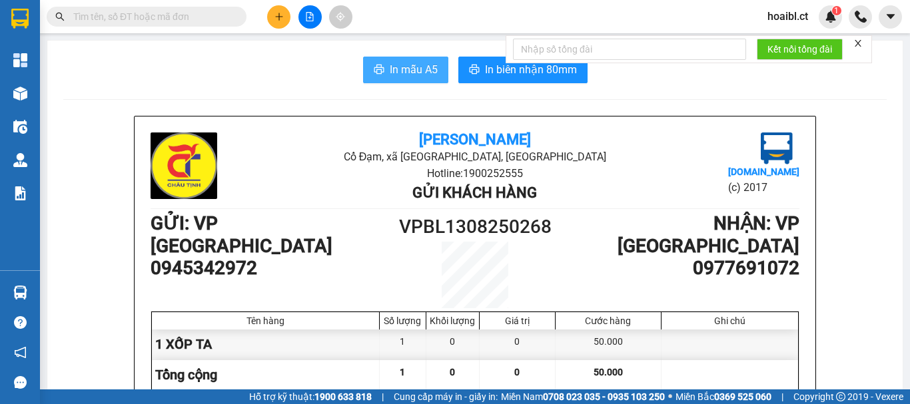
click at [418, 78] on span "In mẫu A5" at bounding box center [414, 69] width 48 height 17
click at [422, 78] on span "In mẫu A5" at bounding box center [414, 69] width 48 height 17
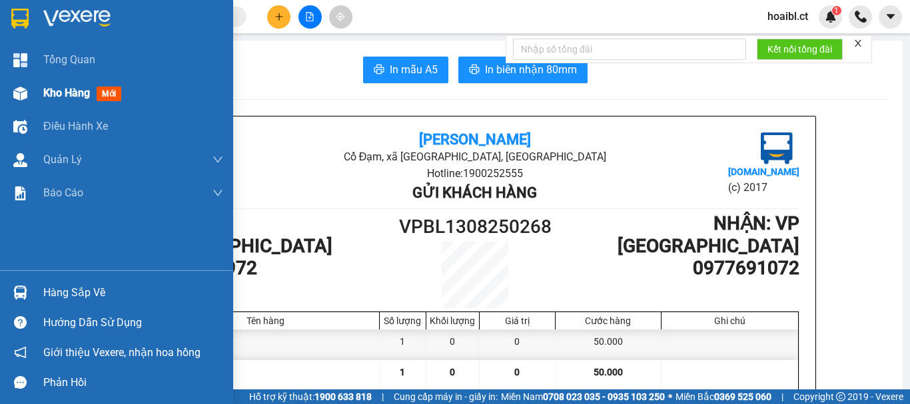
click at [65, 93] on span "Kho hàng" at bounding box center [66, 93] width 47 height 13
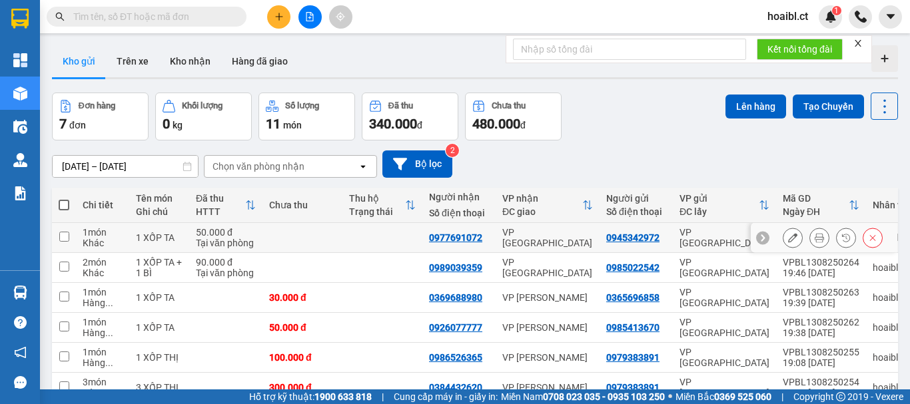
click at [788, 240] on icon at bounding box center [792, 237] width 9 height 9
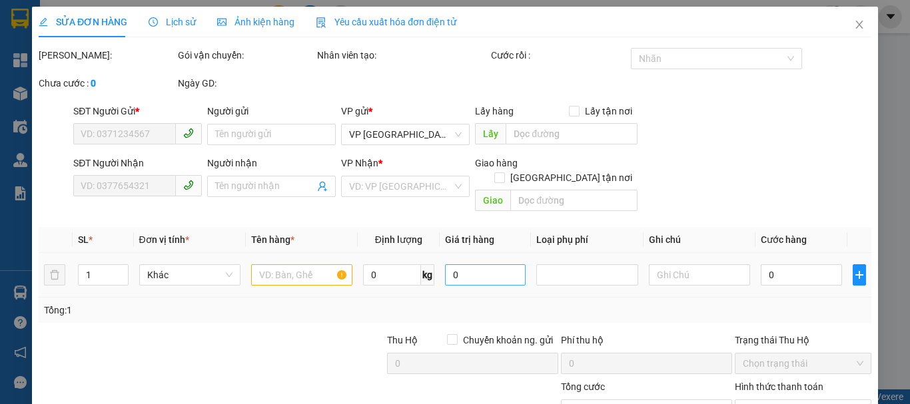
type input "0945342972"
type input "0977691072"
type input "50.000"
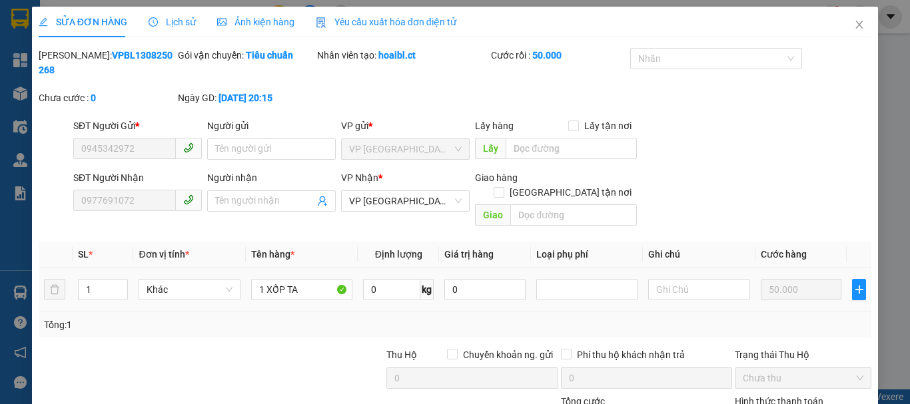
scroll to position [67, 0]
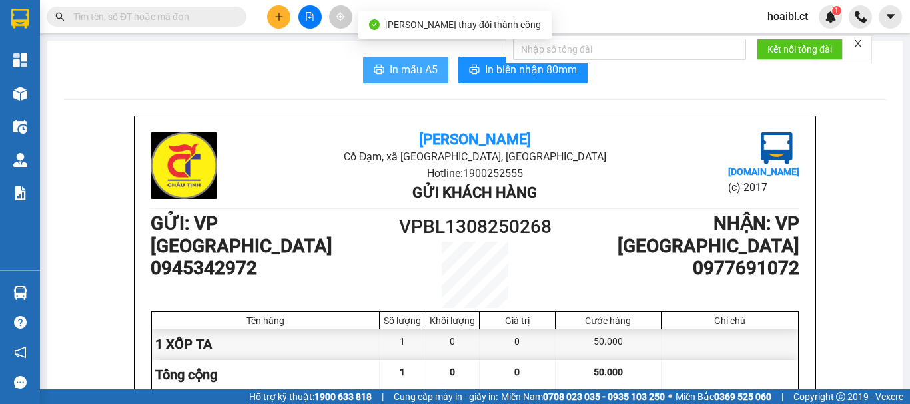
click at [384, 73] on button "In mẫu A5" at bounding box center [405, 70] width 85 height 27
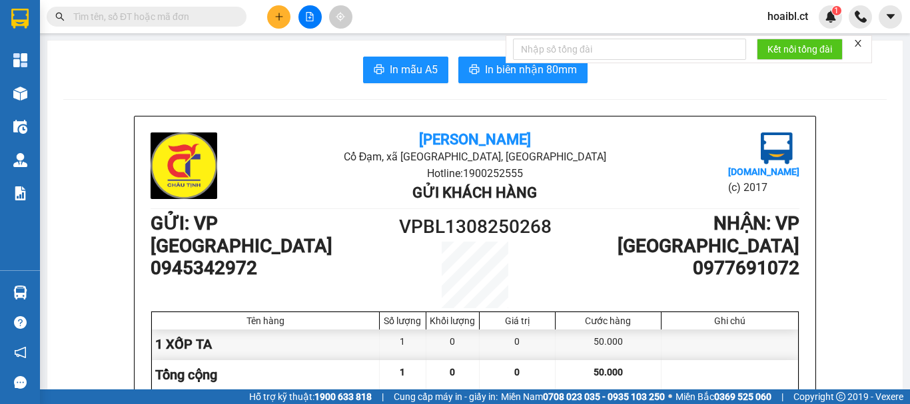
click at [322, 121] on div "Châu Tịnh Cổ Đạm, xã Xuân Hoa, Hà Tĩnh Hotline: 1900252555 Gửi khách hàng Vexer…" at bounding box center [475, 331] width 681 height 428
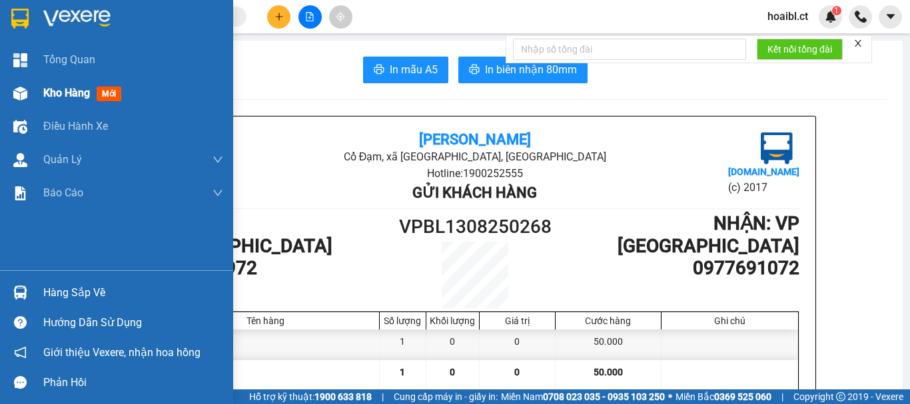
click at [55, 95] on span "Kho hàng" at bounding box center [66, 93] width 47 height 13
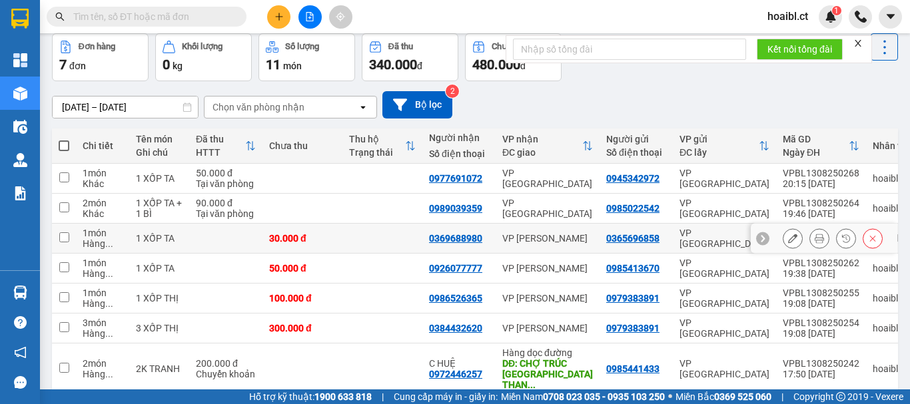
scroll to position [67, 0]
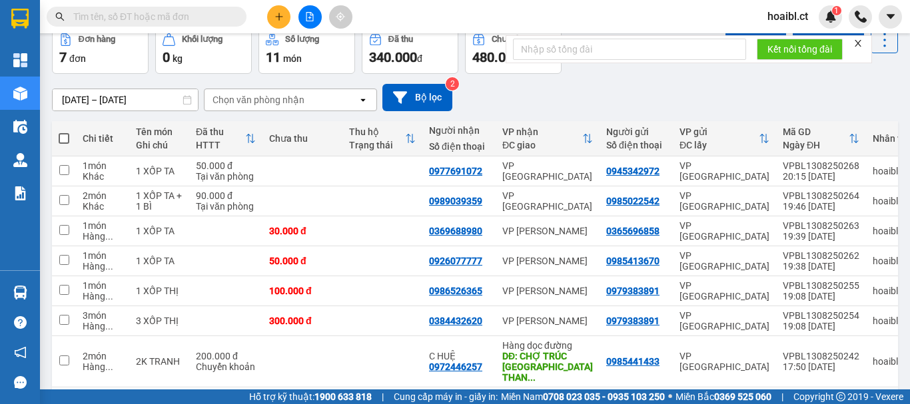
click at [67, 135] on span at bounding box center [64, 138] width 11 height 11
click at [64, 132] on input "checkbox" at bounding box center [64, 132] width 0 height 0
checkbox input "true"
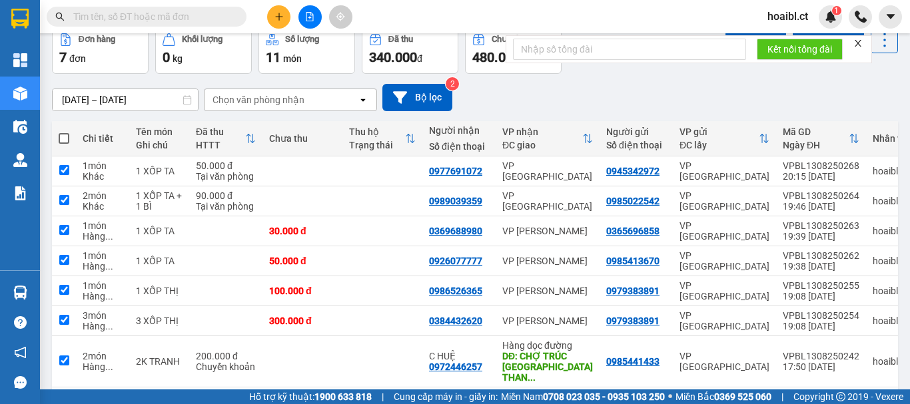
checkbox input "true"
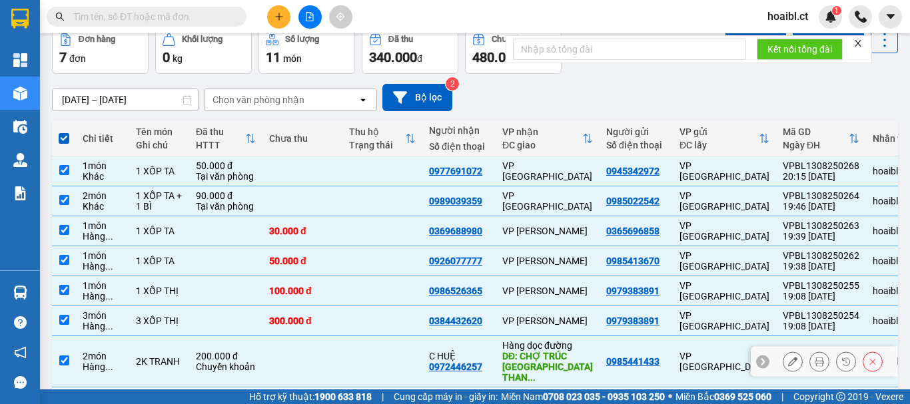
click at [64, 349] on td at bounding box center [64, 362] width 24 height 51
checkbox input "false"
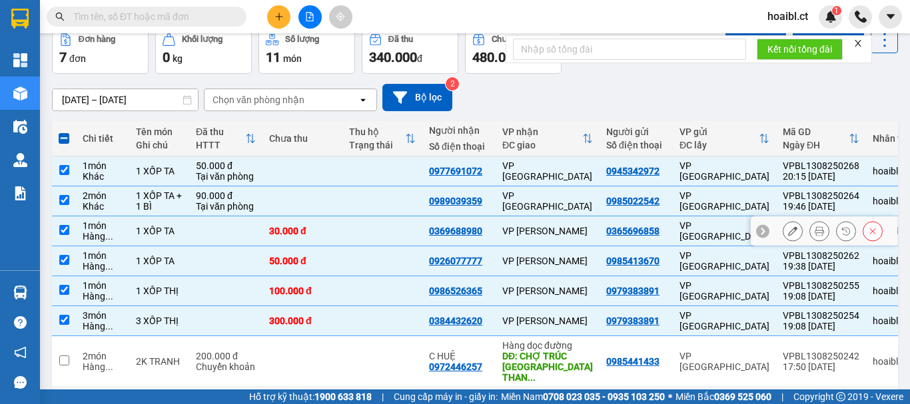
click at [79, 227] on td "1 món Hàng ..." at bounding box center [102, 232] width 53 height 30
checkbox input "false"
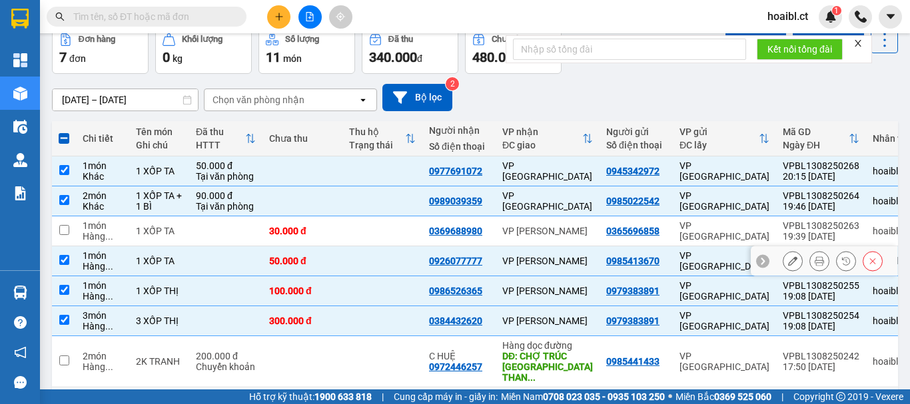
click at [73, 264] on td at bounding box center [64, 262] width 24 height 30
checkbox input "false"
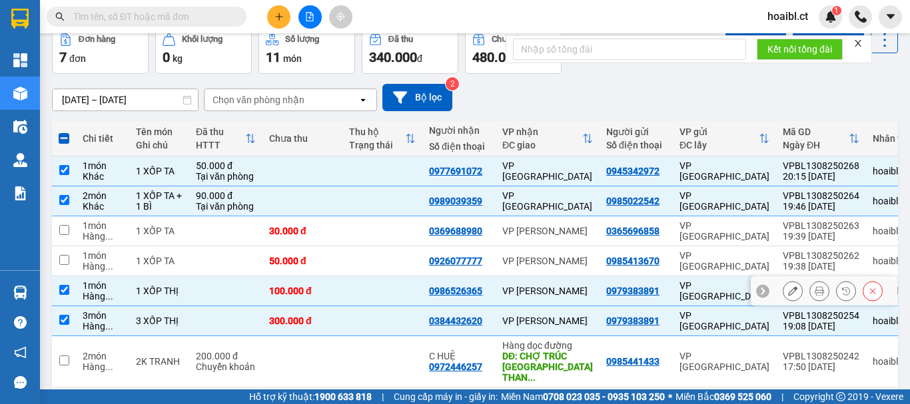
click at [74, 289] on td at bounding box center [64, 292] width 24 height 30
checkbox input "false"
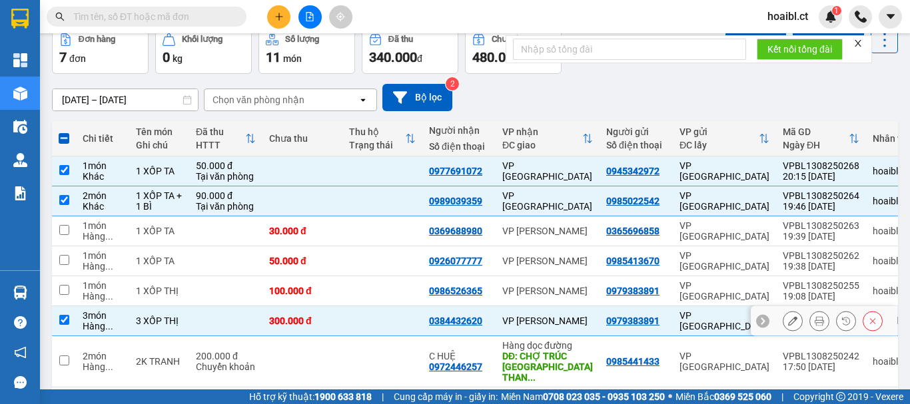
click at [83, 323] on div "Hàng ..." at bounding box center [103, 326] width 40 height 11
checkbox input "false"
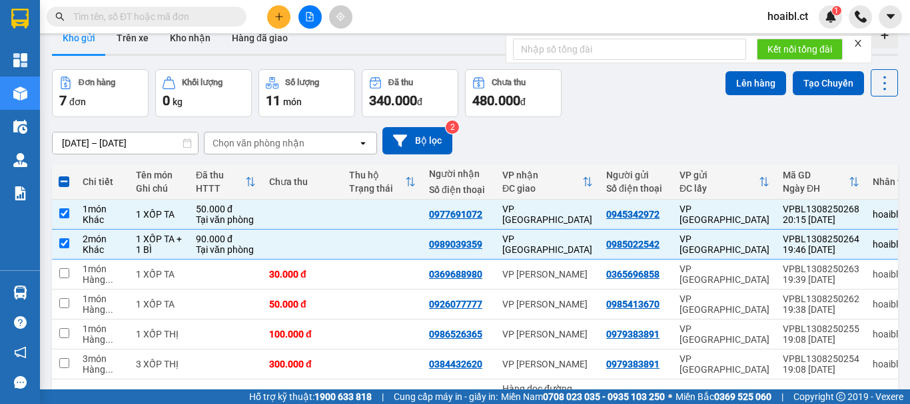
scroll to position [0, 0]
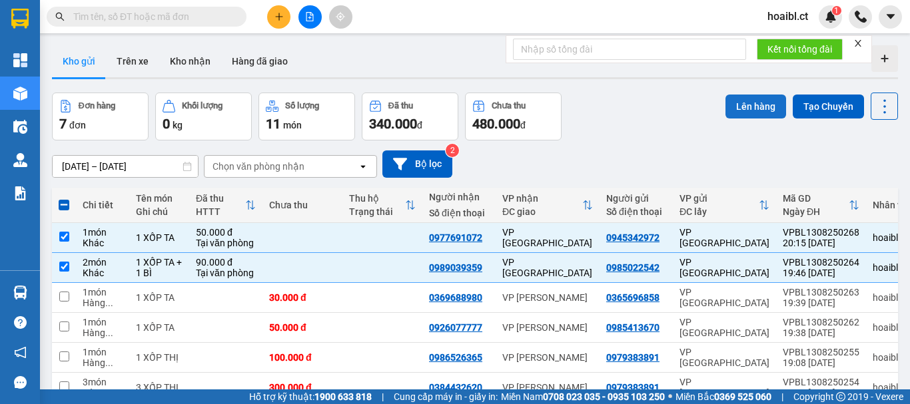
click at [744, 104] on button "Lên hàng" at bounding box center [756, 107] width 61 height 24
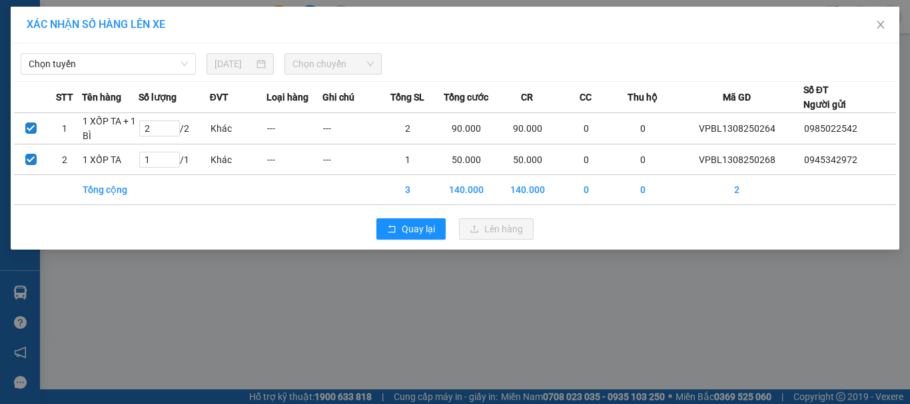
click at [128, 53] on div "Chọn tuyến 13/08/2025 Chọn chuyến" at bounding box center [455, 61] width 882 height 28
click at [125, 66] on span "Chọn tuyến" at bounding box center [108, 64] width 159 height 20
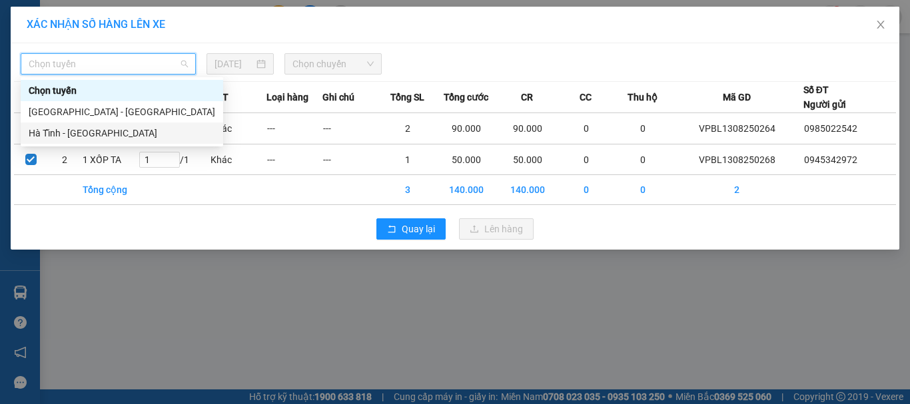
click at [92, 130] on div "Hà Tĩnh - Hà Nội" at bounding box center [122, 133] width 187 height 15
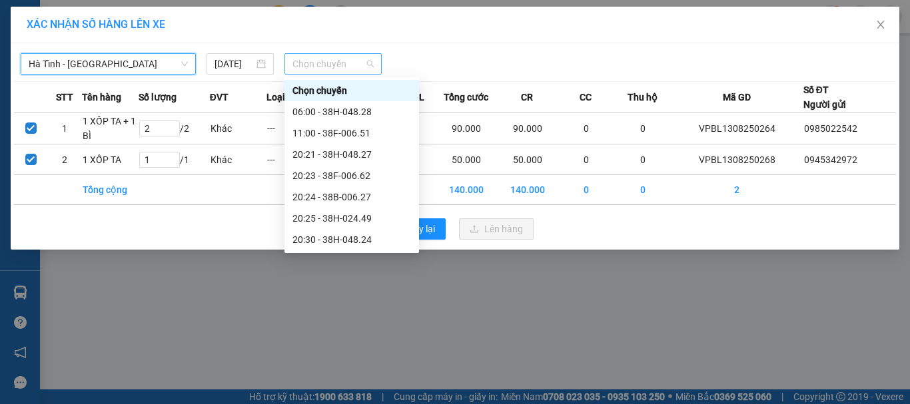
click at [330, 64] on span "Chọn chuyến" at bounding box center [334, 64] width 82 height 20
click at [355, 219] on div "20:25 - 38H-024.49" at bounding box center [352, 218] width 119 height 15
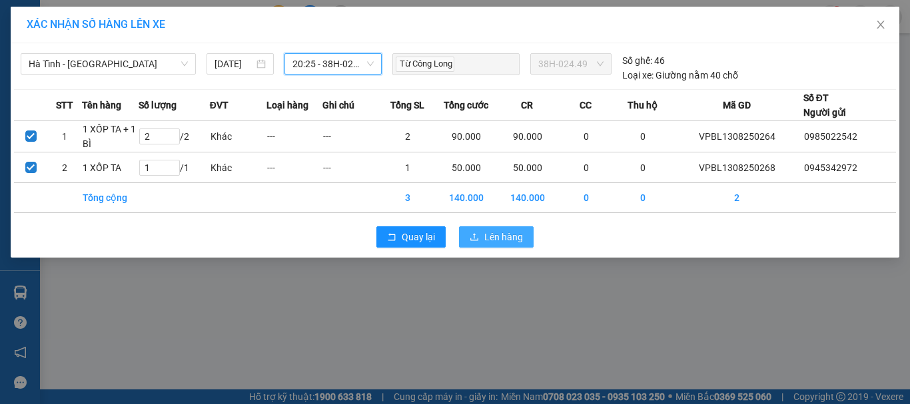
click at [498, 243] on span "Lên hàng" at bounding box center [503, 237] width 39 height 15
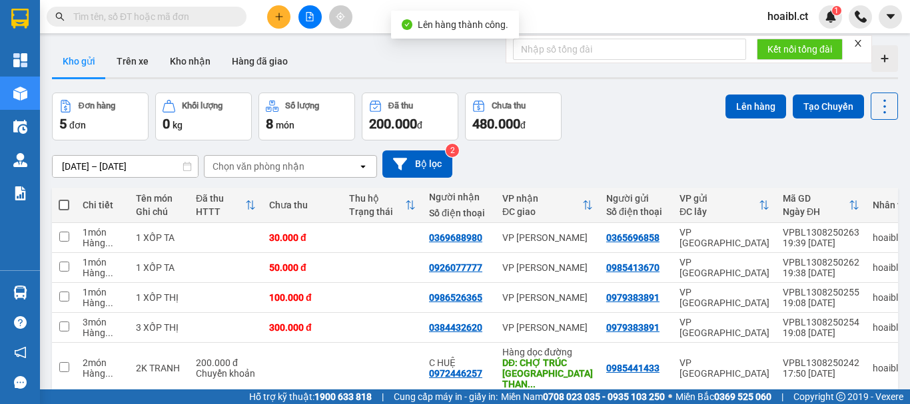
click at [68, 207] on span at bounding box center [64, 205] width 11 height 11
click at [64, 199] on input "checkbox" at bounding box center [64, 199] width 0 height 0
checkbox input "true"
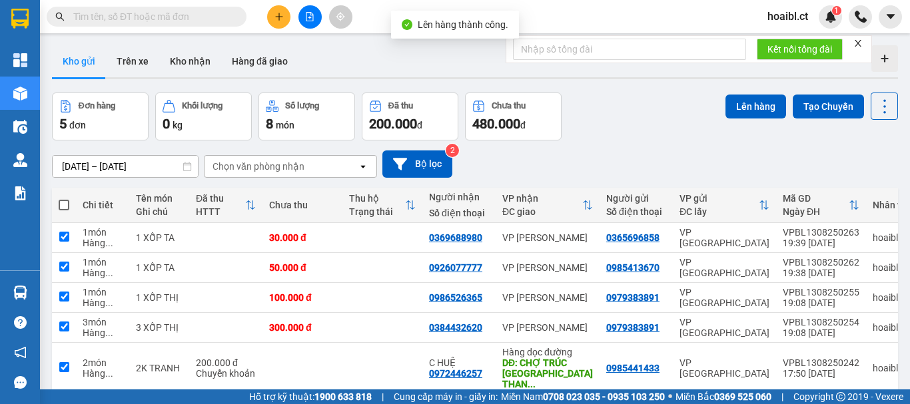
checkbox input "true"
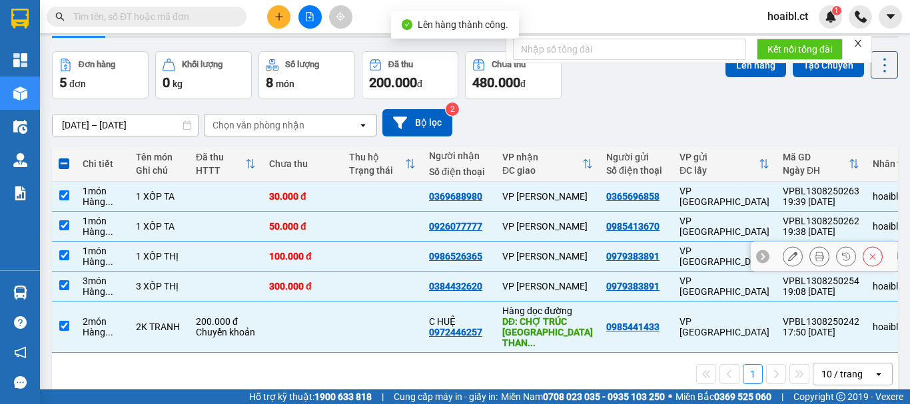
scroll to position [61, 0]
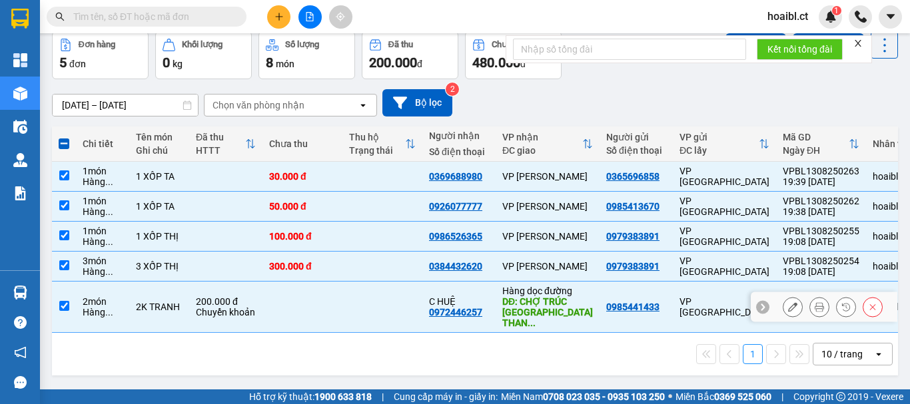
click at [71, 299] on td at bounding box center [64, 307] width 24 height 51
checkbox input "false"
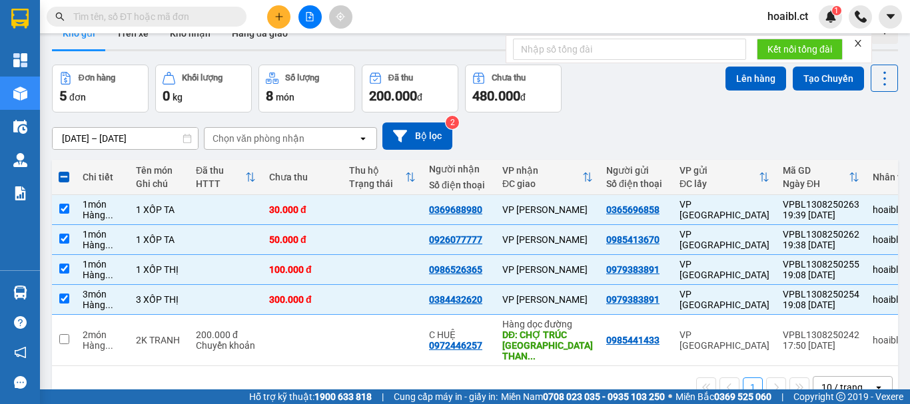
scroll to position [0, 0]
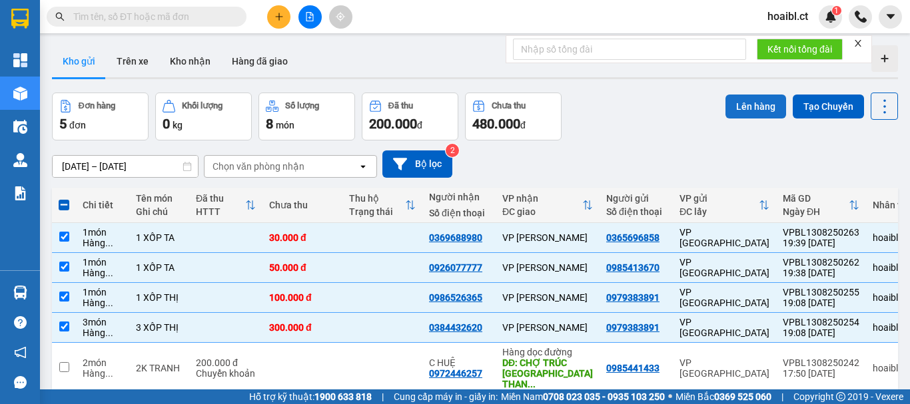
click at [744, 109] on button "Lên hàng" at bounding box center [756, 107] width 61 height 24
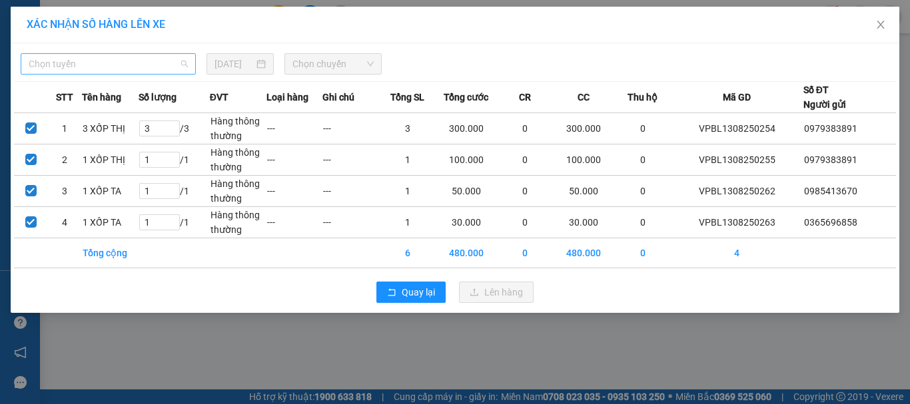
click at [94, 68] on span "Chọn tuyến" at bounding box center [108, 64] width 159 height 20
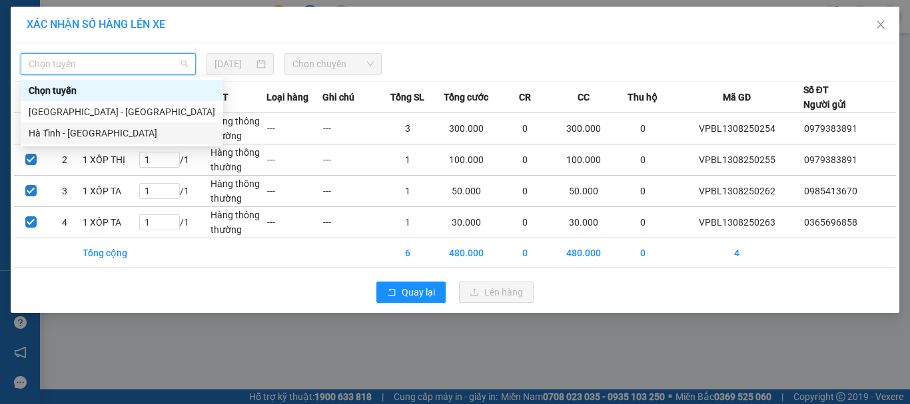
click at [73, 129] on div "Hà Tĩnh - Hà Nội" at bounding box center [122, 133] width 187 height 15
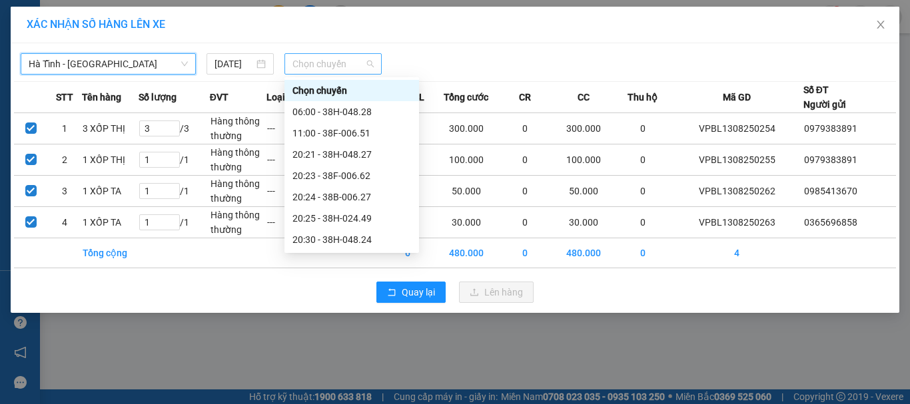
click at [352, 63] on span "Chọn chuyến" at bounding box center [334, 64] width 82 height 20
click at [355, 167] on div "20:23 - 38F-006.62" at bounding box center [352, 175] width 135 height 21
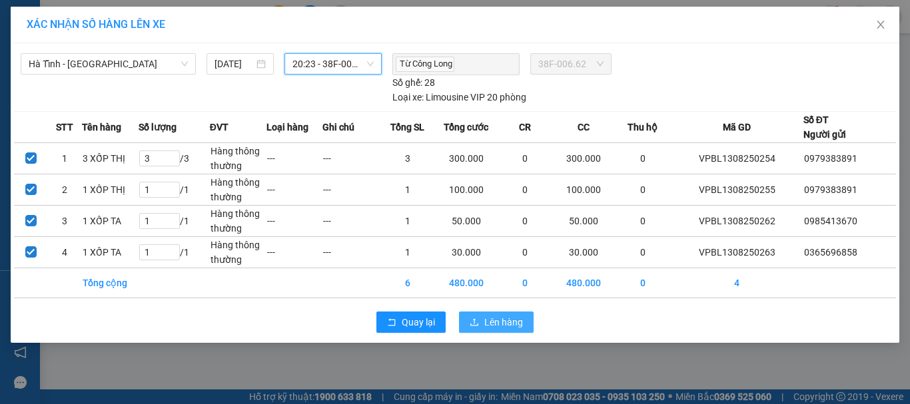
click at [502, 323] on span "Lên hàng" at bounding box center [503, 322] width 39 height 15
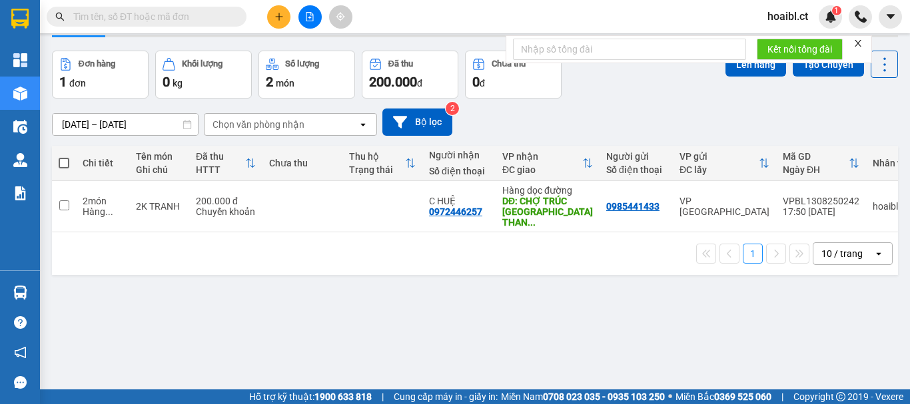
scroll to position [61, 0]
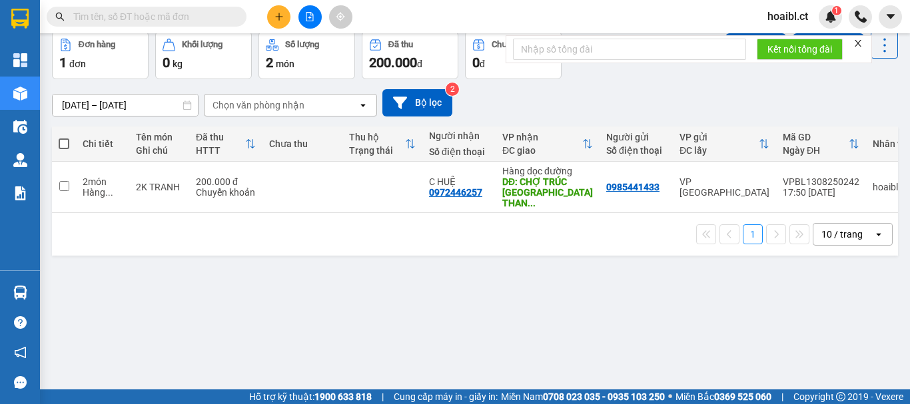
click at [295, 259] on div "ver 1.8.138 Kho gửi Trên xe Kho nhận Hàng đã giao Đơn hàng 1 đơn Khối lượng 0 k…" at bounding box center [475, 181] width 857 height 404
